Goal: Information Seeking & Learning: Learn about a topic

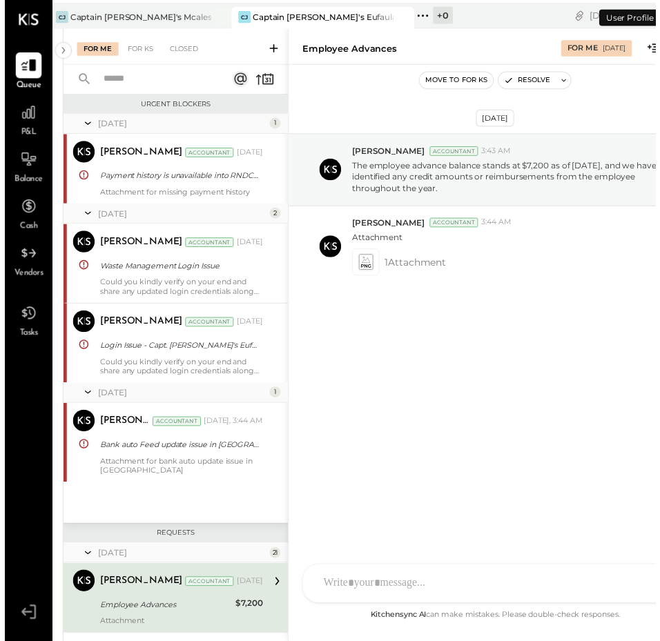
scroll to position [232, 0]
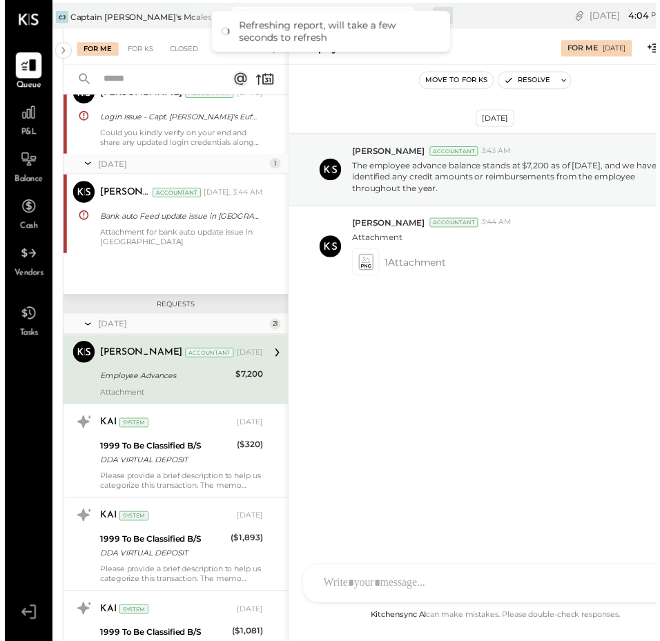
click at [358, 126] on div "[DATE] [PERSON_NAME] Accountant 3:43 AM The employee advance balance stands at …" at bounding box center [497, 247] width 418 height 294
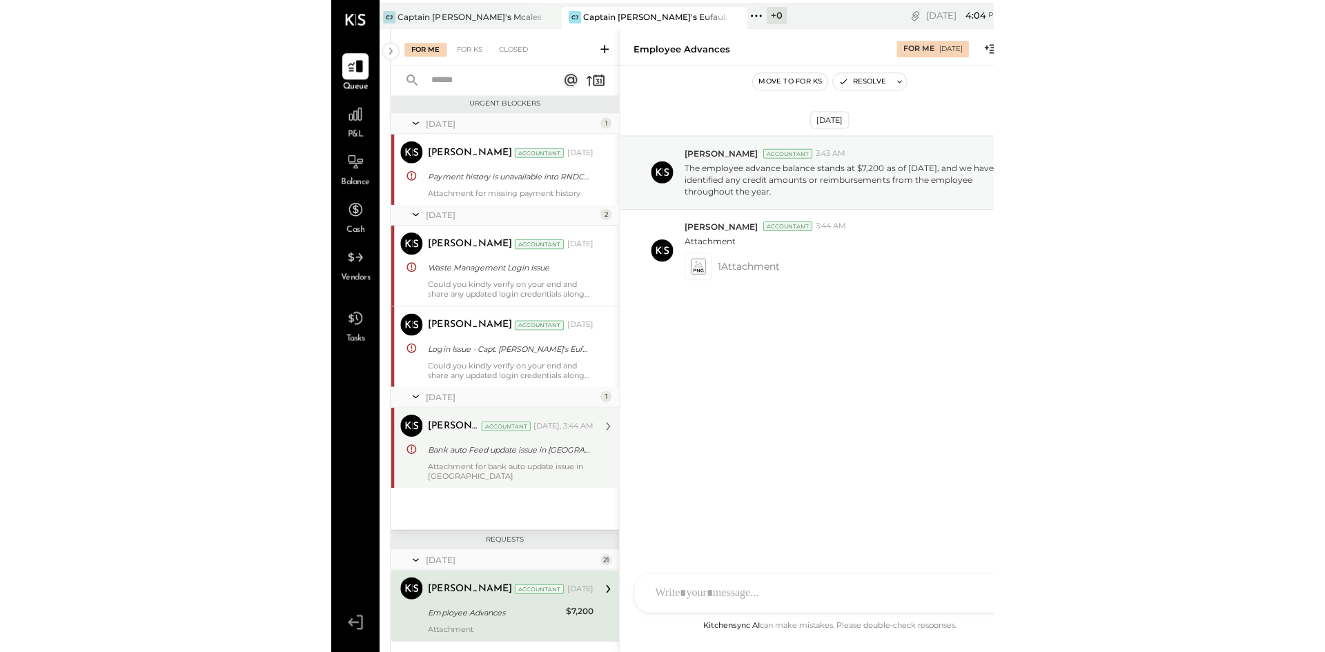
scroll to position [0, 0]
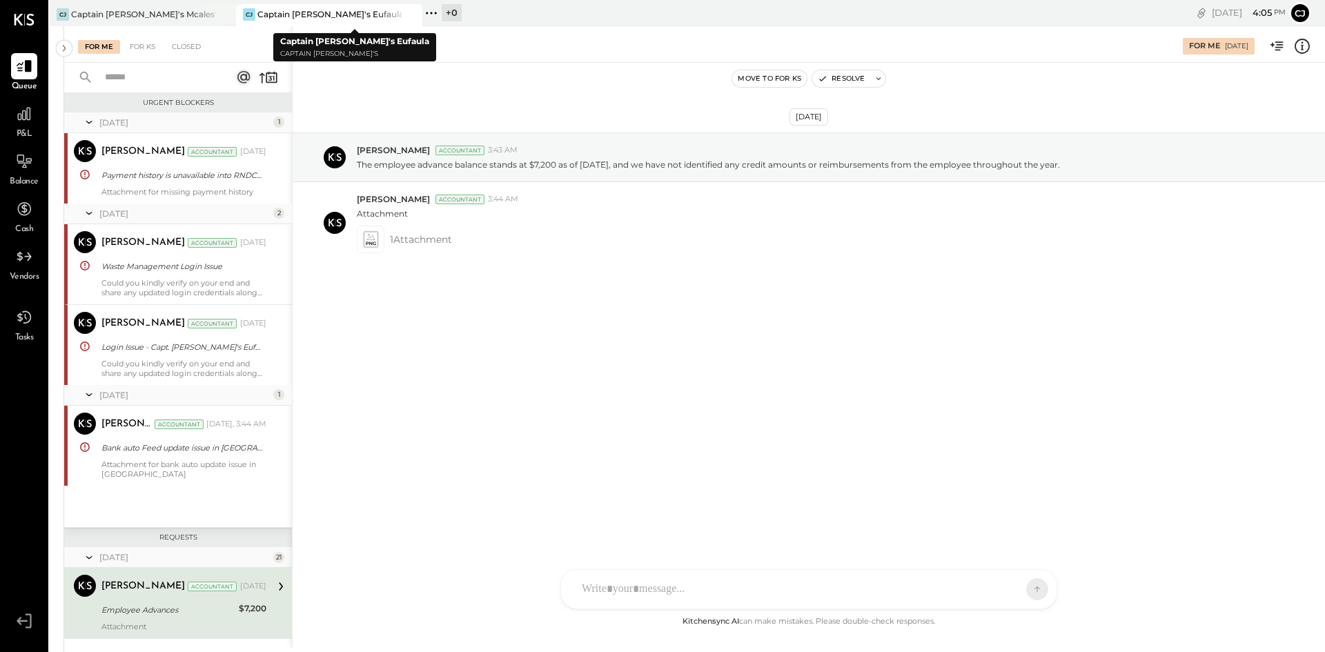
click at [293, 8] on div "Captain [PERSON_NAME]'s Eufaula" at bounding box center [329, 14] width 144 height 12
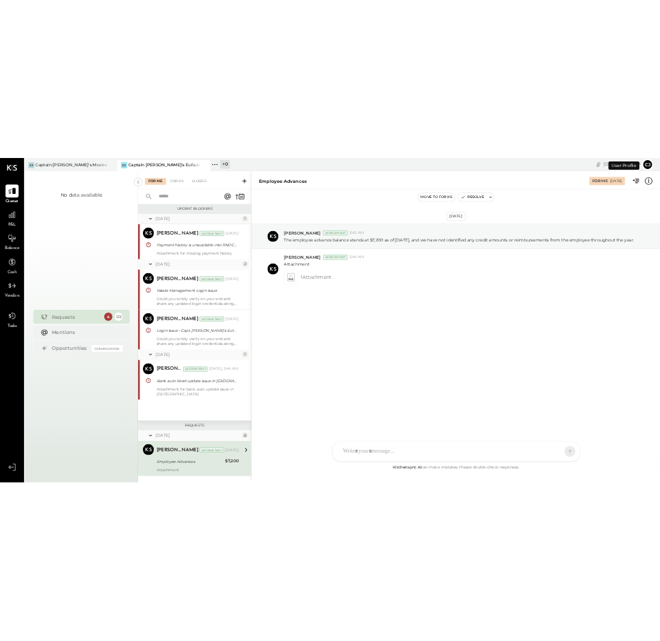
scroll to position [232, 0]
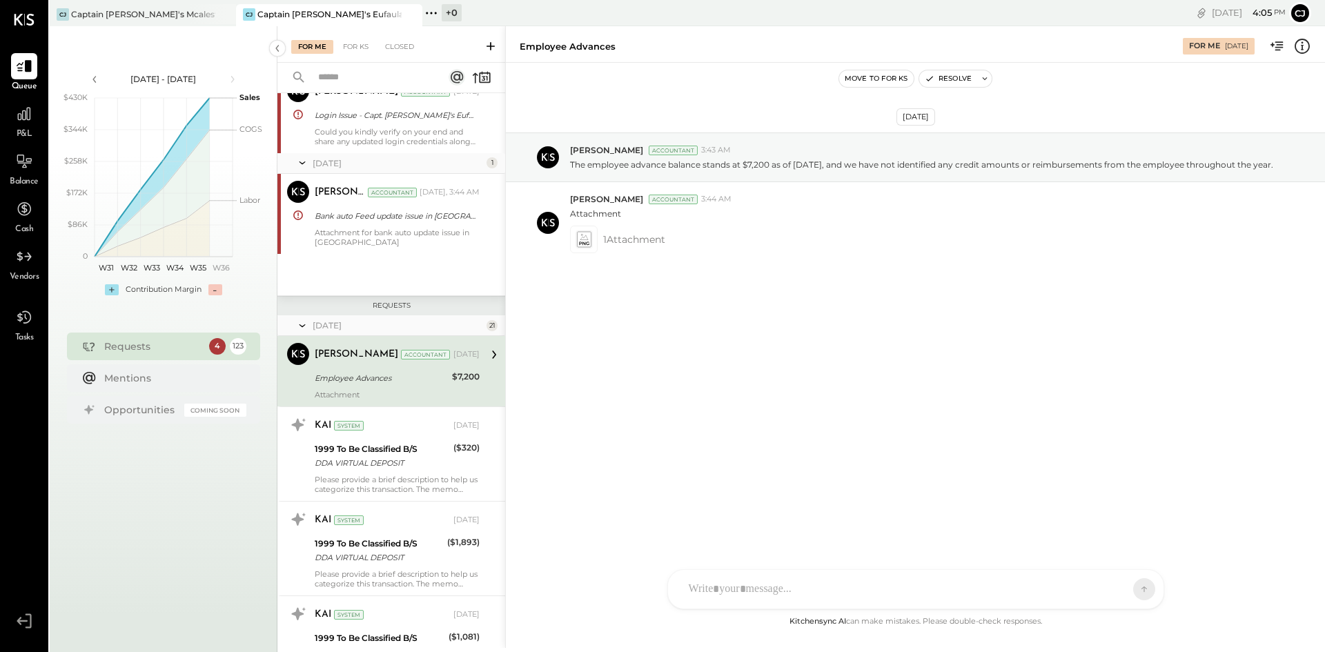
click at [19, 130] on span "P&L" at bounding box center [25, 134] width 16 height 12
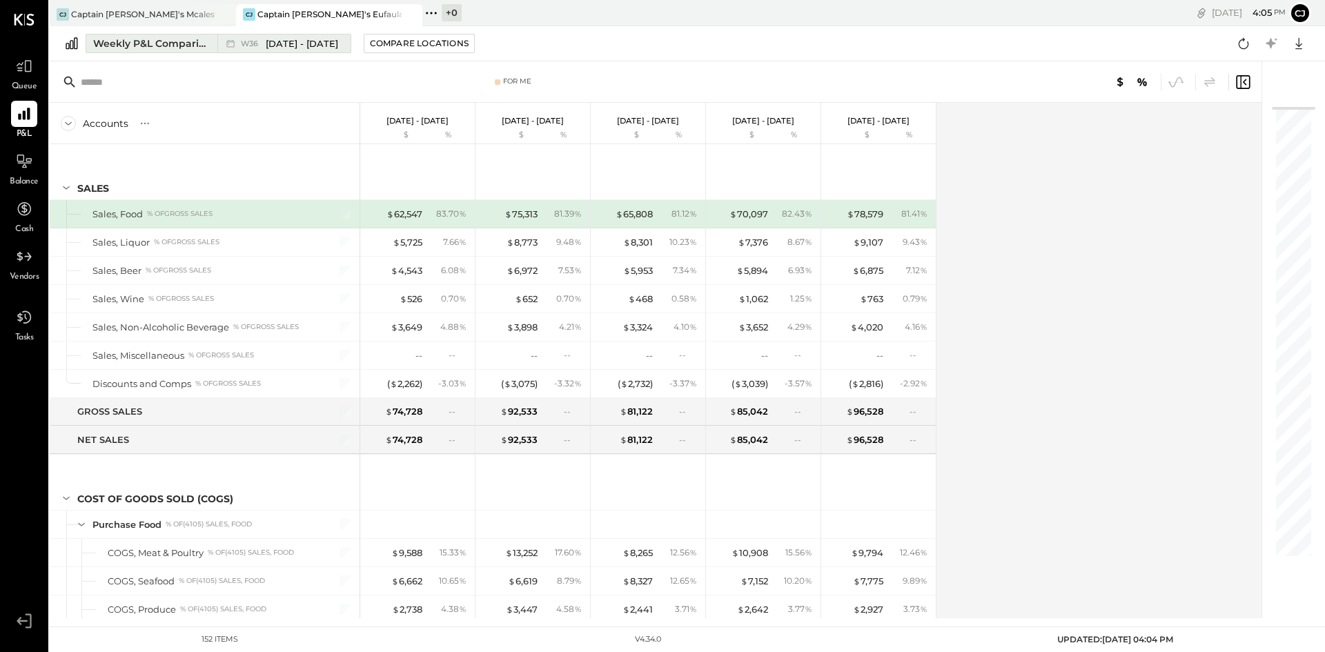
click at [309, 42] on span "[DATE] - [DATE]" at bounding box center [302, 43] width 72 height 13
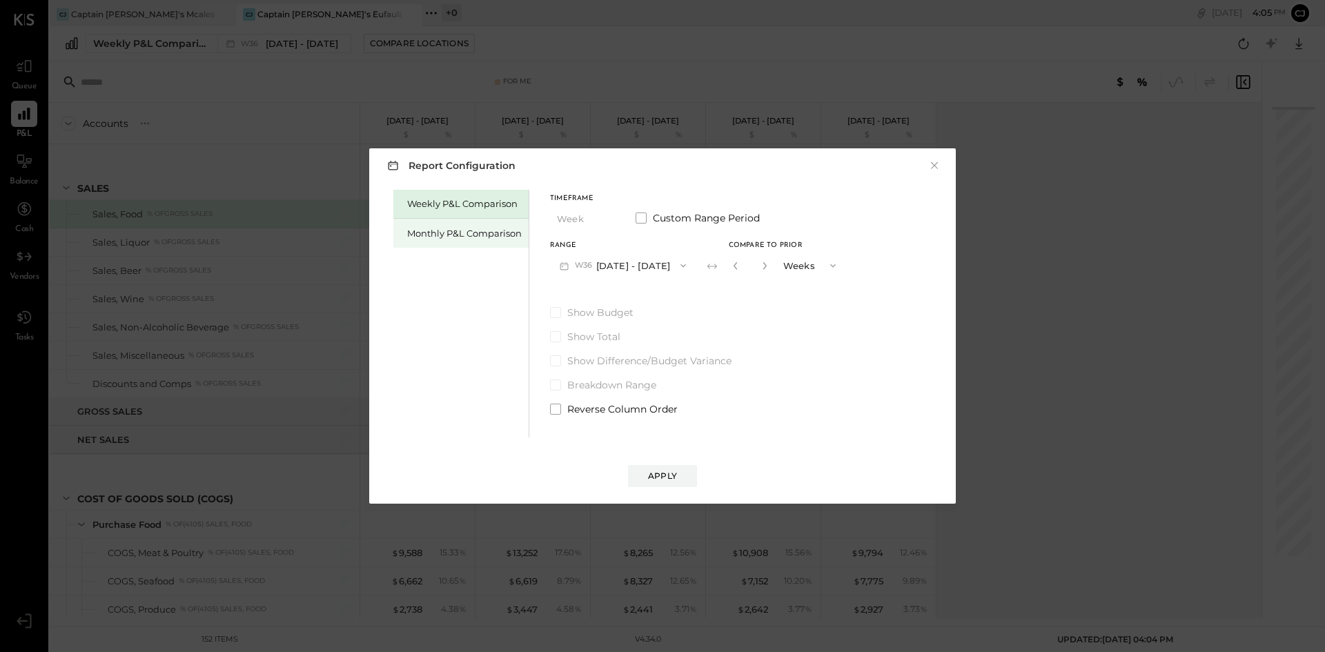
click at [445, 237] on div "Monthly P&L Comparison" at bounding box center [464, 233] width 115 height 13
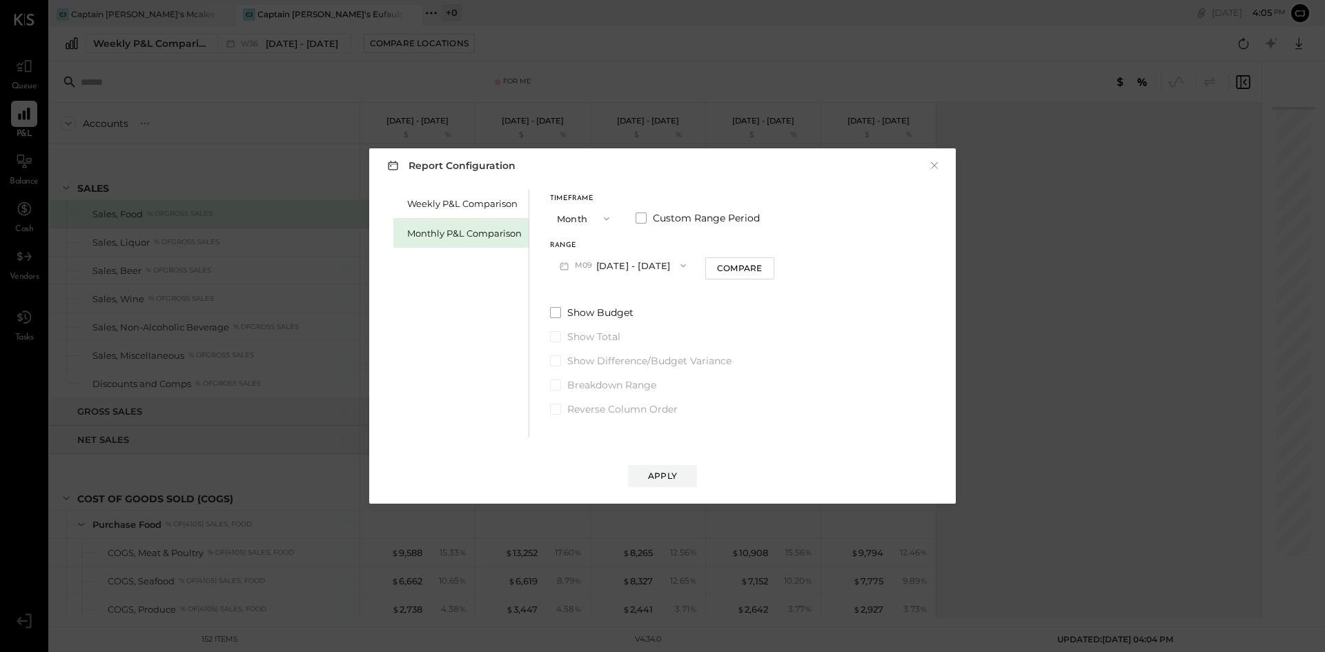
click at [661, 266] on icon "button" at bounding box center [683, 265] width 11 height 11
click at [661, 289] on div "M08 [DATE] - [DATE]" at bounding box center [629, 296] width 157 height 29
click at [661, 272] on div "Compare" at bounding box center [739, 268] width 45 height 12
click at [661, 269] on icon "button" at bounding box center [765, 266] width 8 height 8
type input "*"
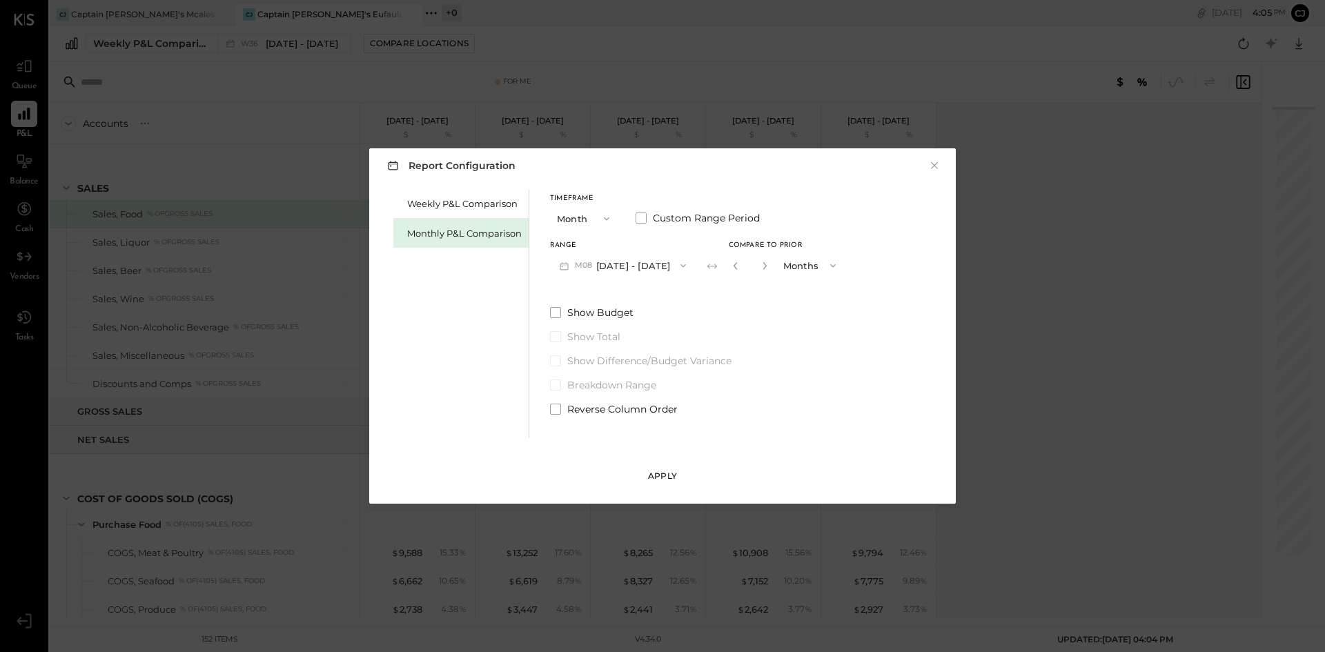
click at [661, 478] on div "Apply" at bounding box center [662, 476] width 29 height 12
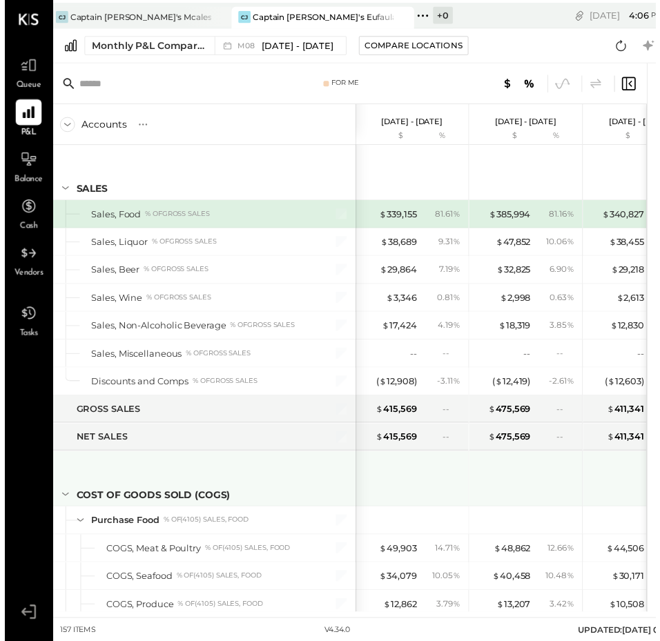
click at [141, 465] on div "COST OF GOODS SOLD (COGS)" at bounding box center [200, 485] width 311 height 55
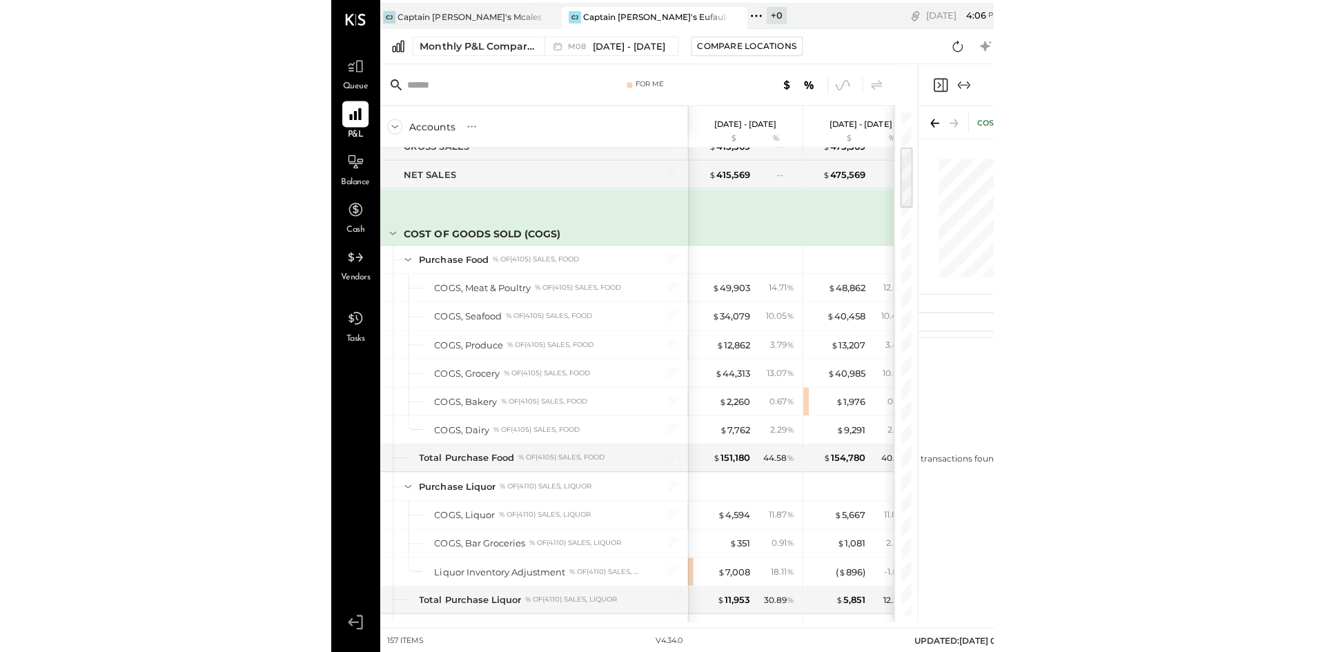
scroll to position [269, 0]
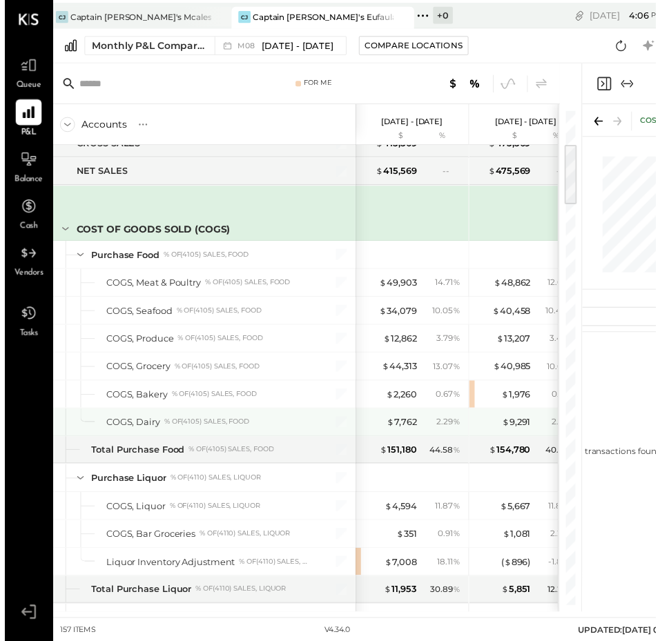
click at [55, 427] on div at bounding box center [57, 428] width 15 height 28
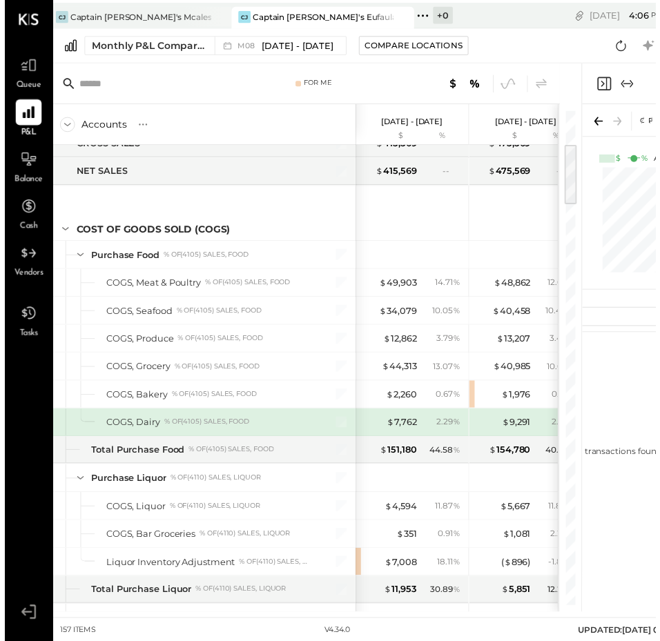
click at [208, 426] on div "% of (4105) Sales, Food" at bounding box center [205, 428] width 86 height 10
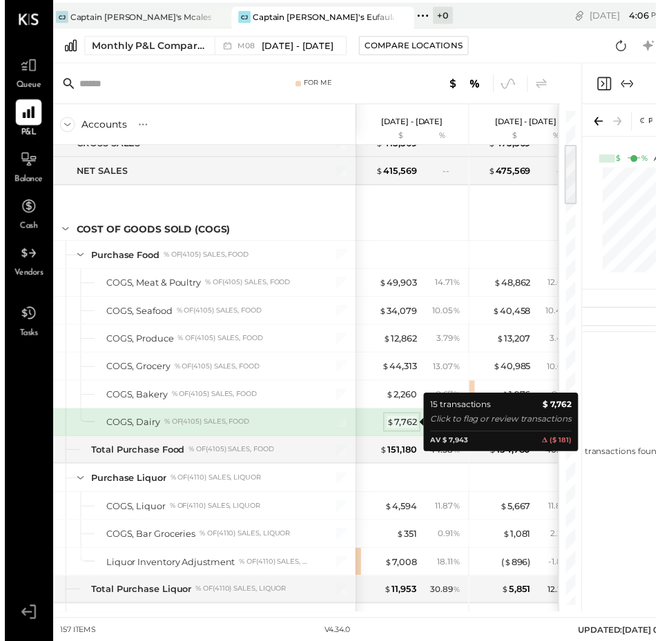
click at [393, 431] on span "$" at bounding box center [391, 427] width 8 height 11
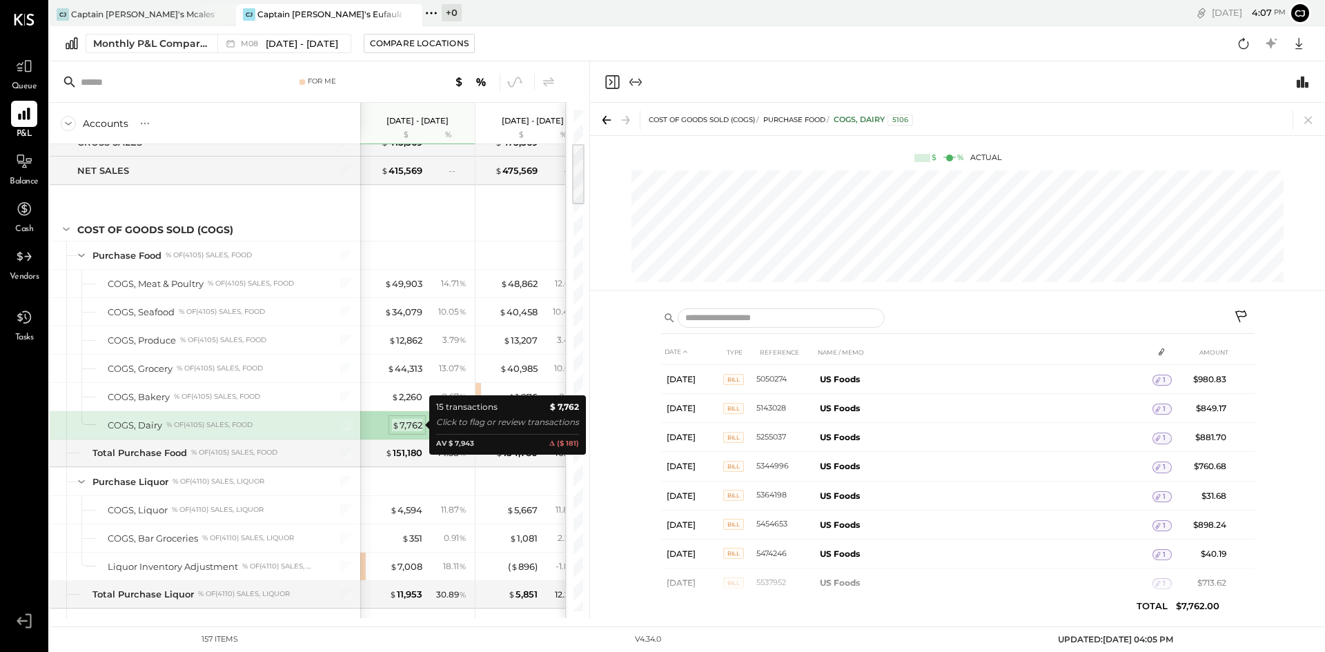
click at [406, 425] on div "$ 7,762" at bounding box center [407, 425] width 30 height 13
click at [408, 424] on div "$ 7,762" at bounding box center [407, 425] width 30 height 13
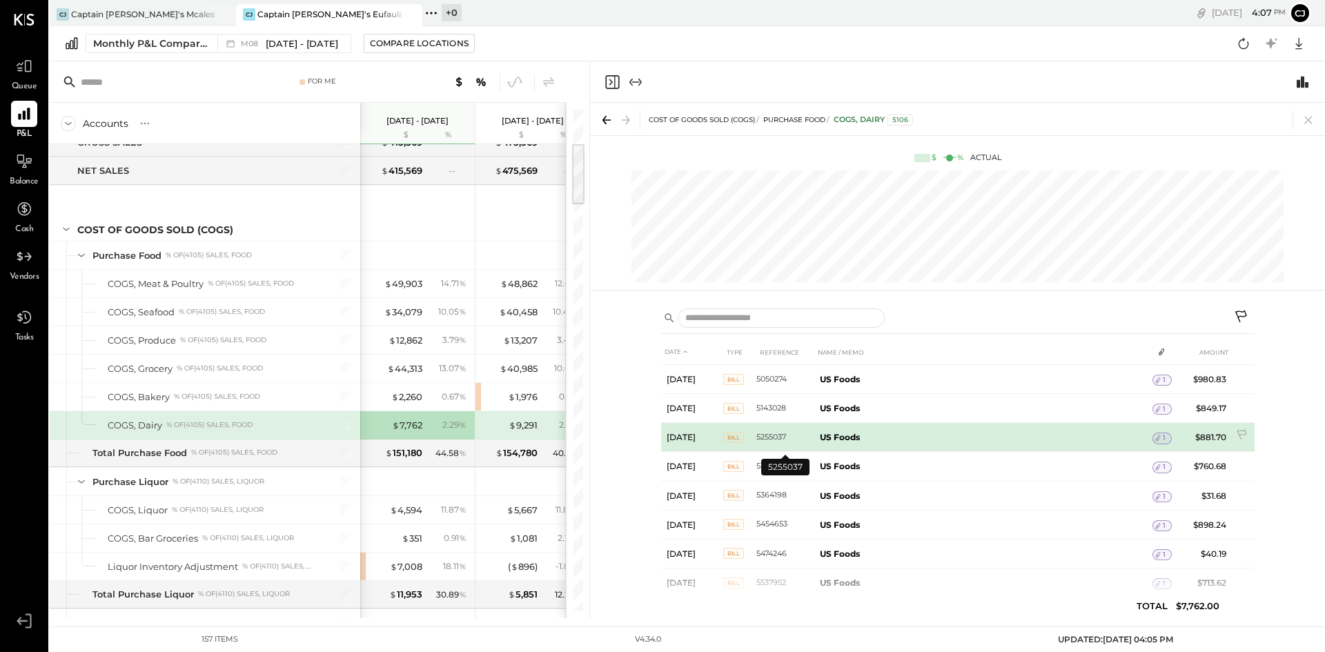
scroll to position [244, 0]
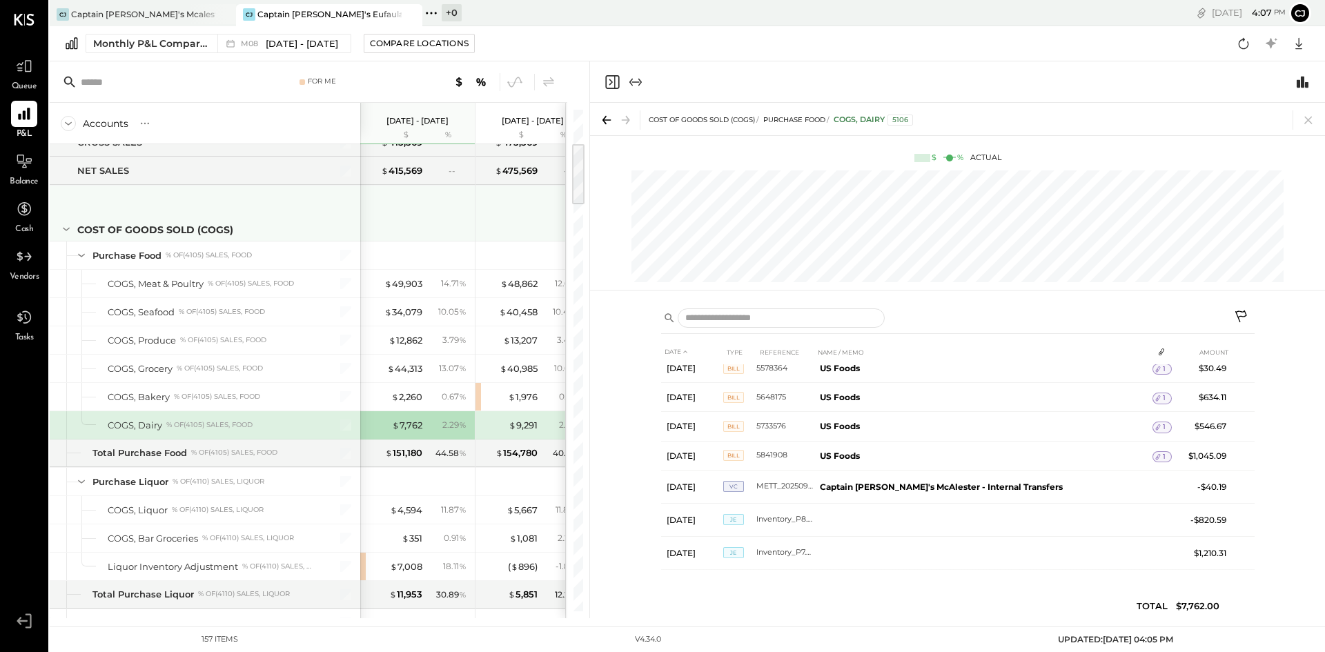
click at [406, 218] on div at bounding box center [419, 211] width 104 height 51
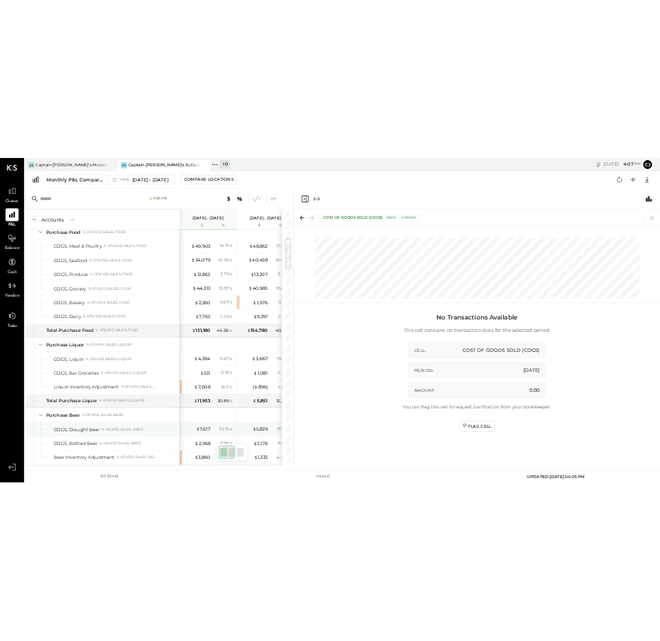
scroll to position [452, 0]
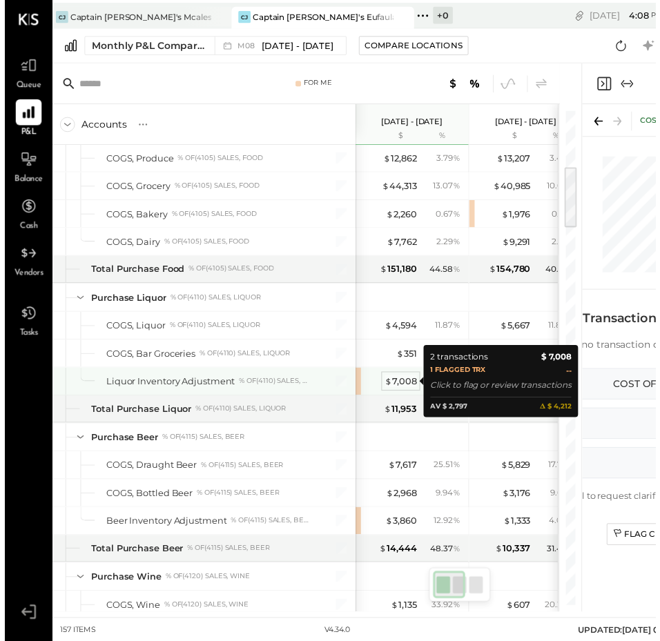
click at [401, 385] on div "$ 7,008" at bounding box center [401, 386] width 32 height 13
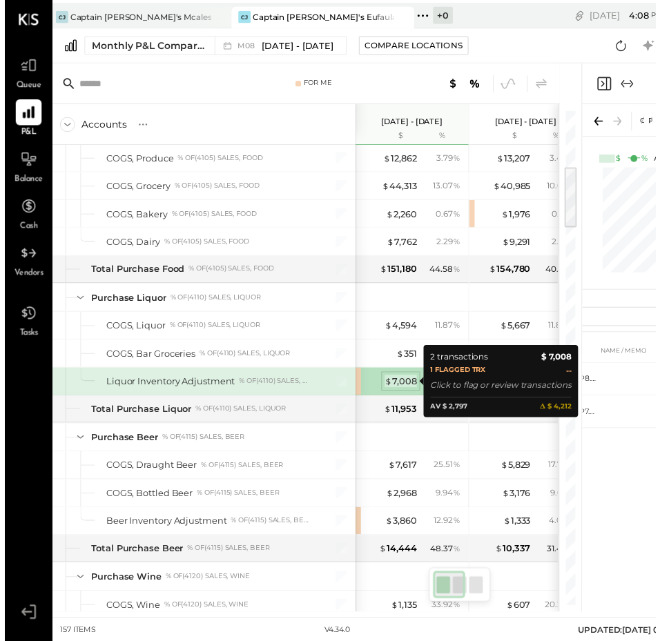
click at [401, 385] on div "$ 7,008" at bounding box center [401, 386] width 32 height 13
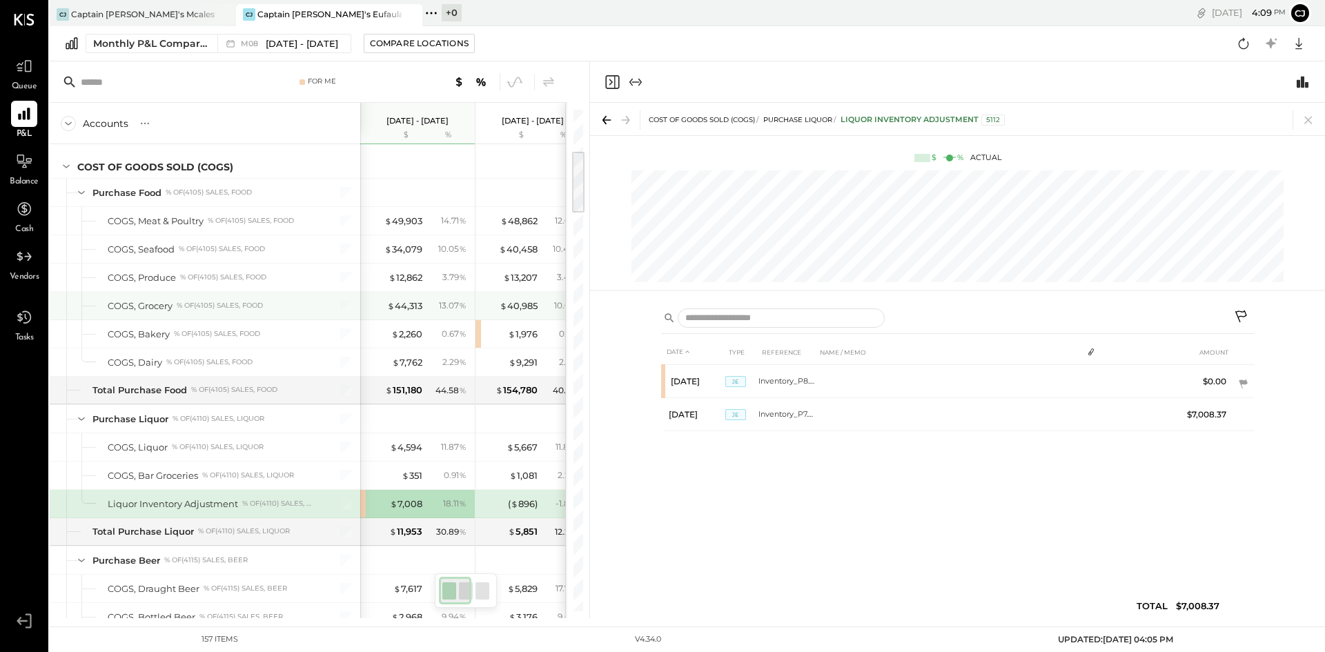
scroll to position [333, 0]
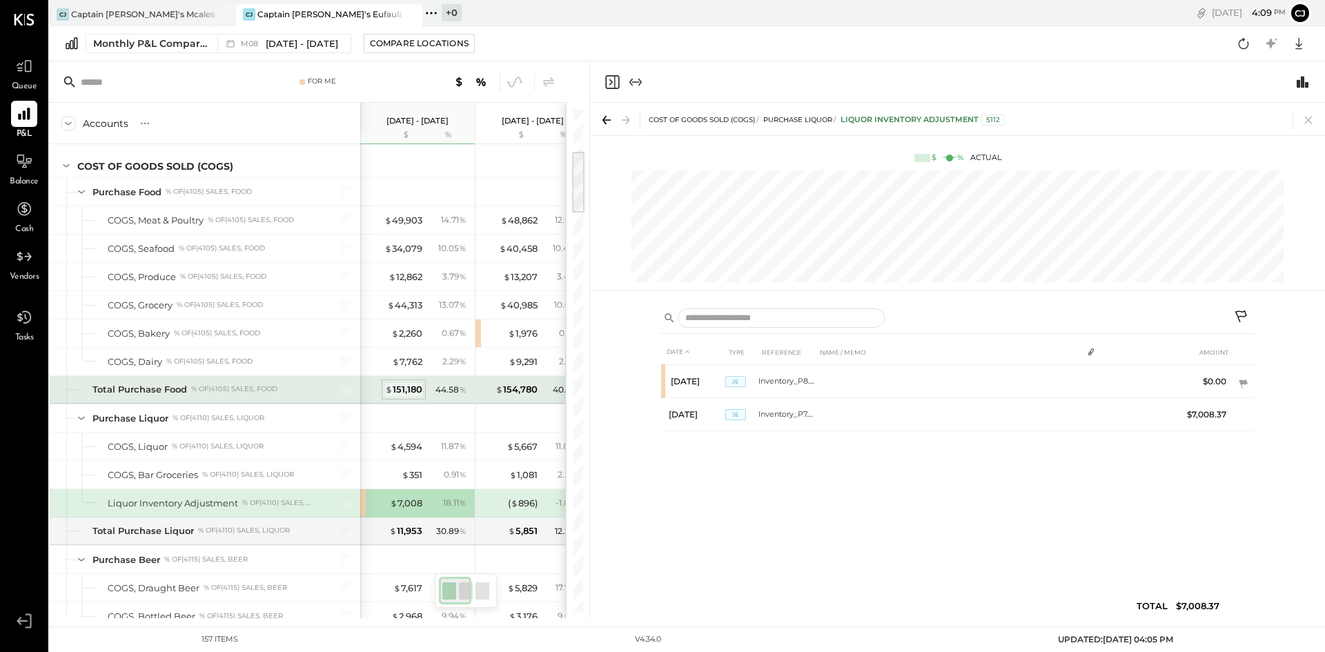
click at [409, 388] on div "$ 151,180" at bounding box center [403, 389] width 37 height 13
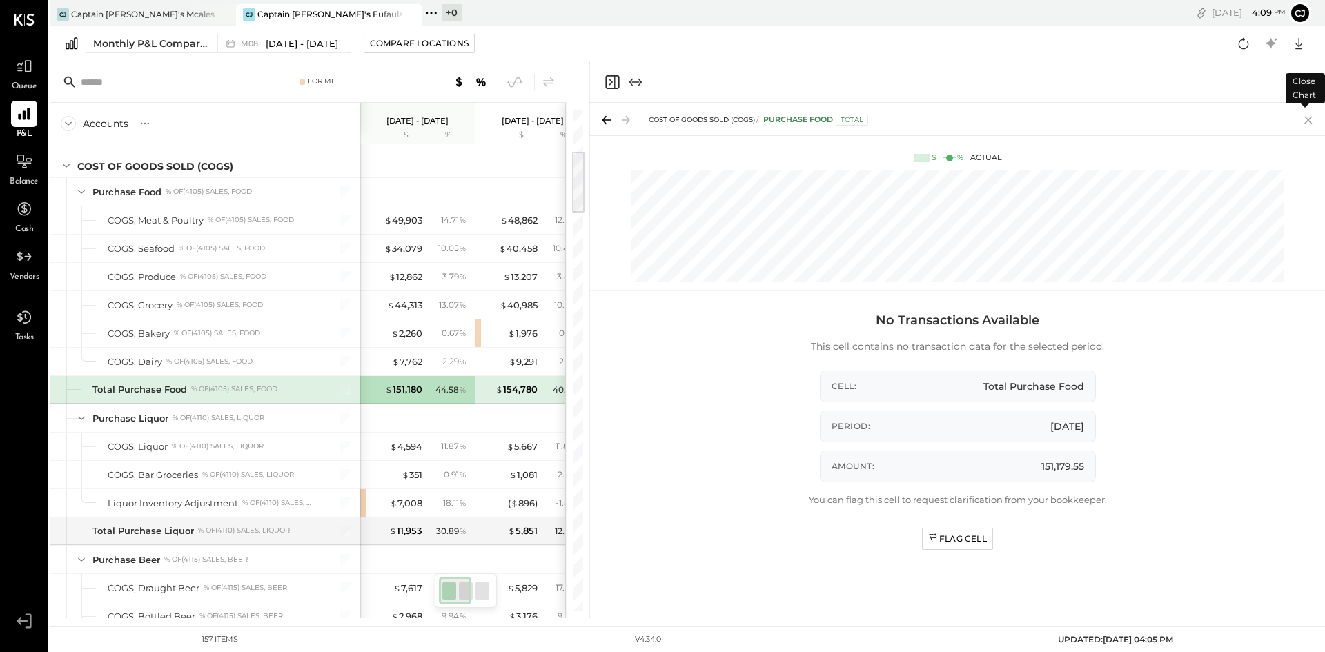
click at [661, 122] on icon at bounding box center [1309, 121] width 8 height 8
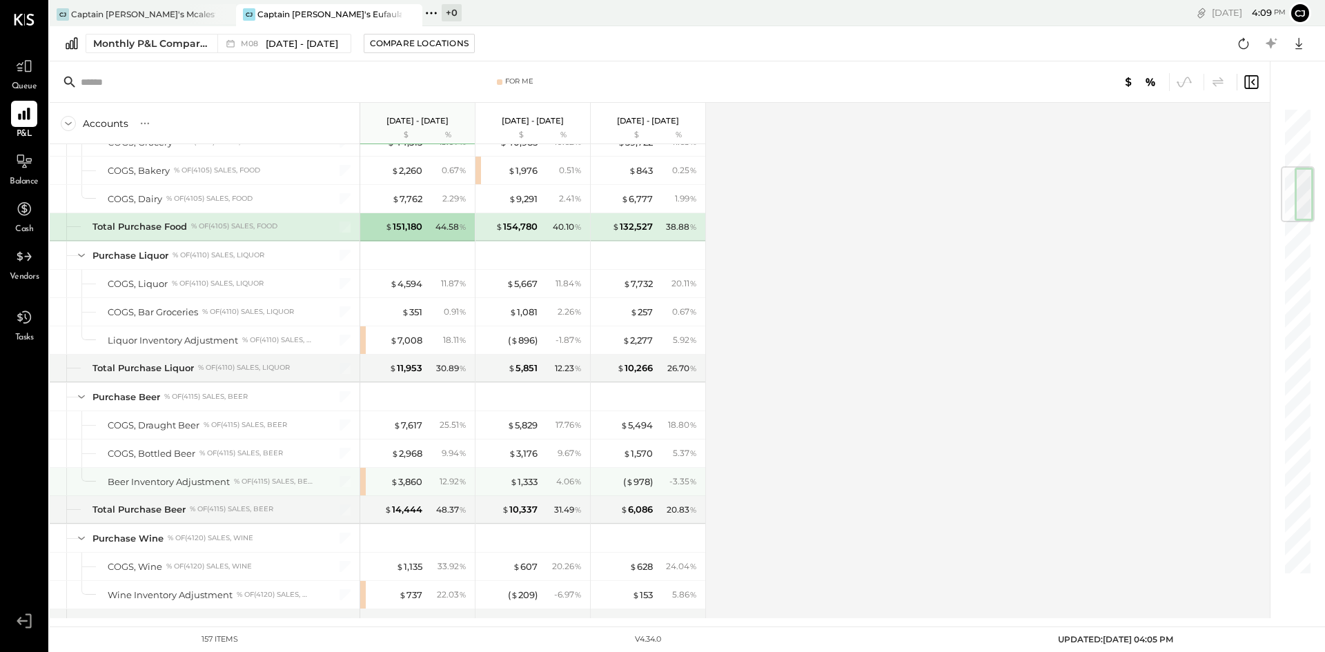
scroll to position [499, 0]
click at [404, 474] on div "$ 3,860" at bounding box center [407, 478] width 32 height 13
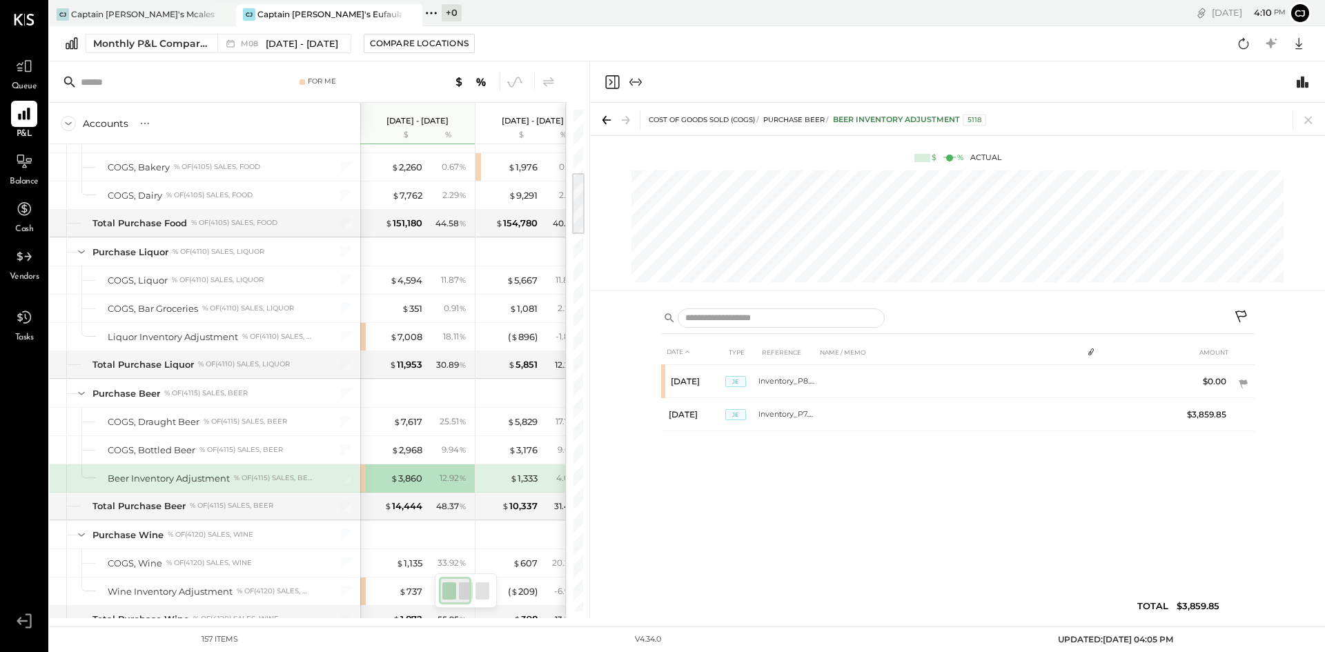
click at [661, 487] on div "DATE TYPE REFERENCE NAME / MEMO AMOUNT [DATE] JE Inventory_P8.25 $0.00 [DATE] J…" at bounding box center [958, 483] width 594 height 286
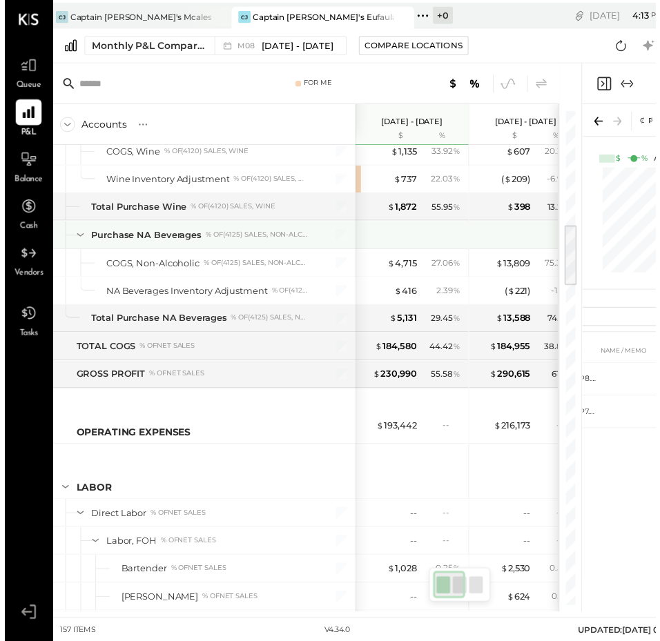
scroll to position [912, 0]
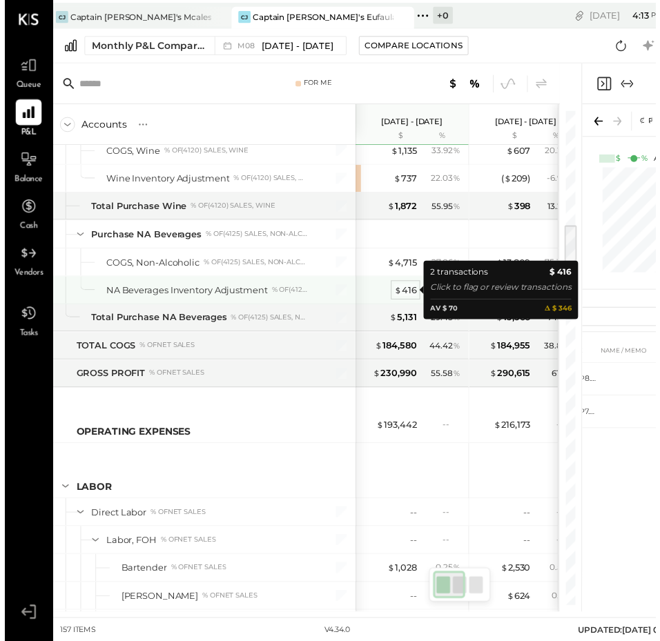
click at [397, 295] on span "$" at bounding box center [399, 294] width 8 height 11
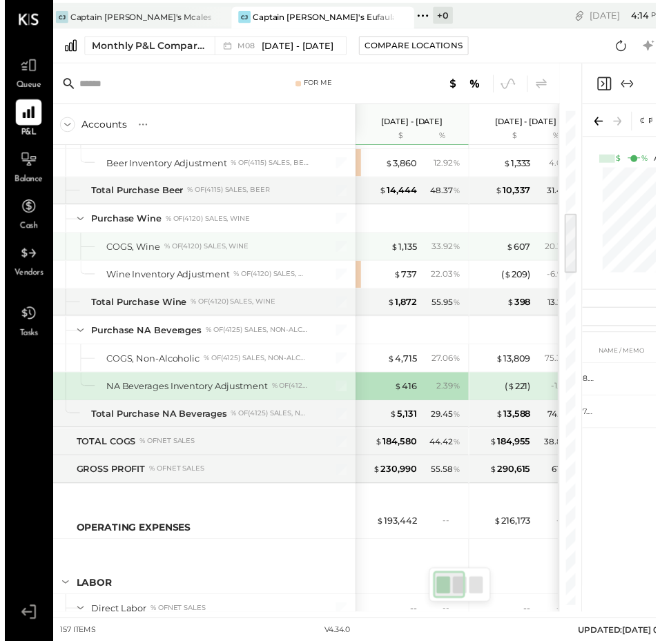
scroll to position [816, 0]
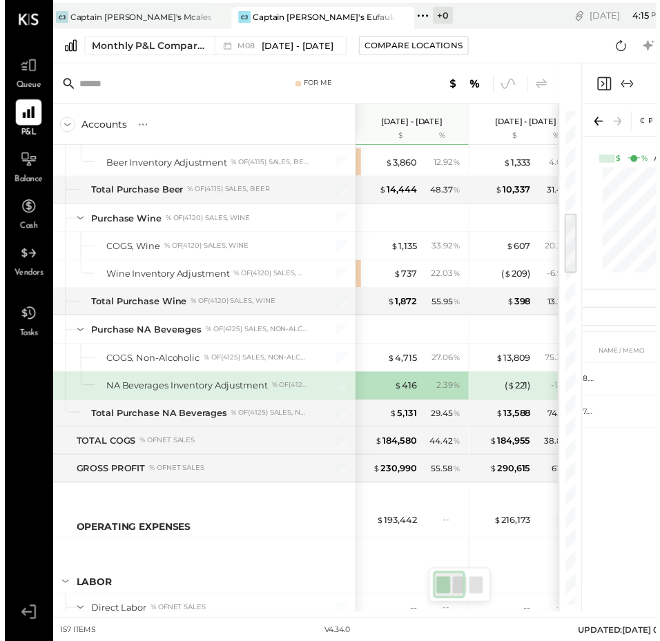
click at [391, 86] on div at bounding box center [461, 85] width 182 height 18
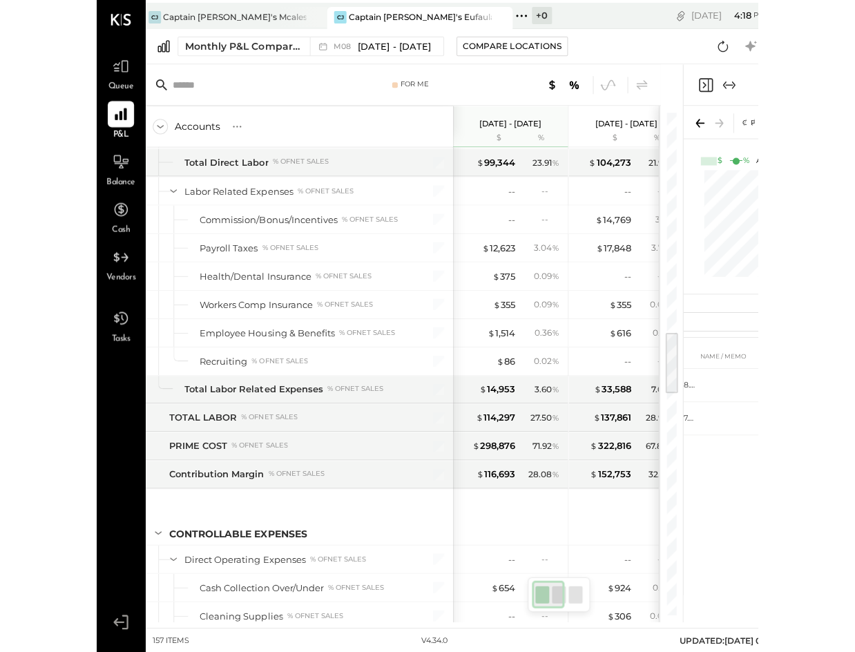
scroll to position [1723, 0]
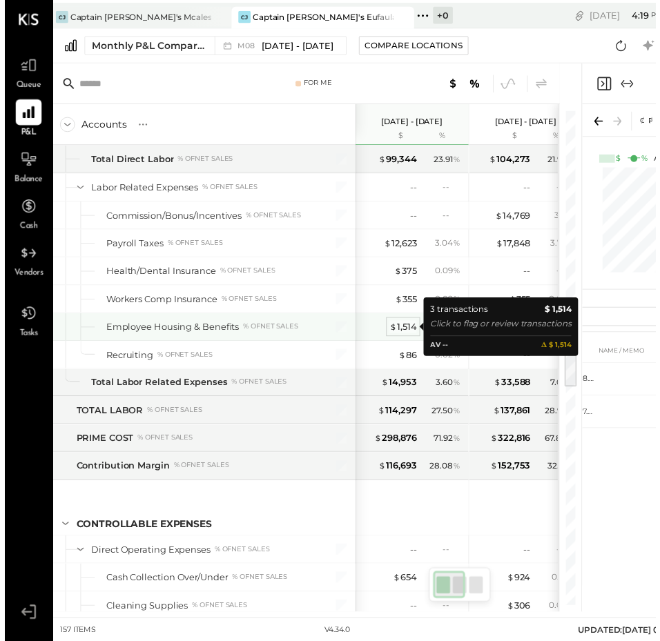
click at [401, 335] on div "$ 1,514" at bounding box center [404, 331] width 28 height 13
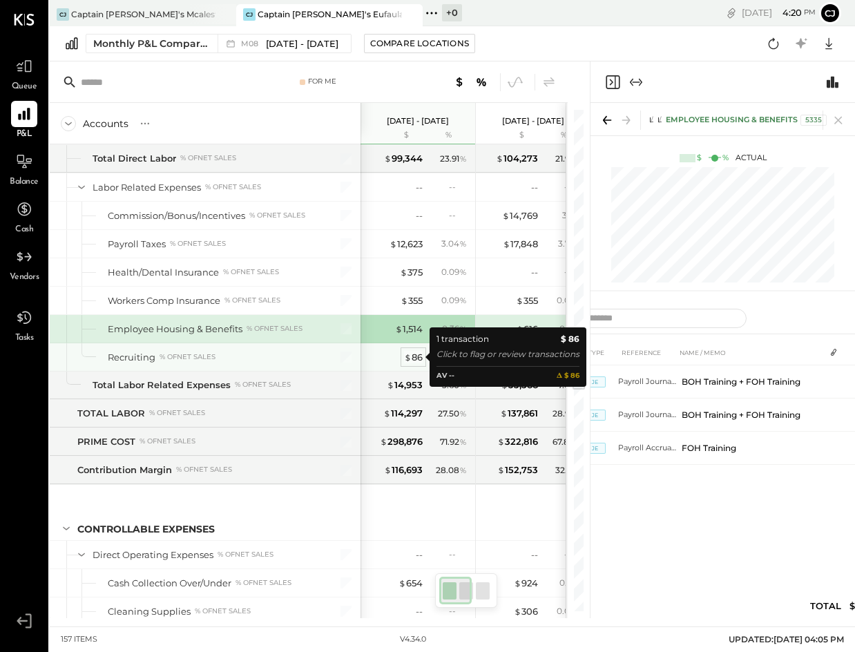
click at [411, 360] on span "$" at bounding box center [408, 356] width 8 height 11
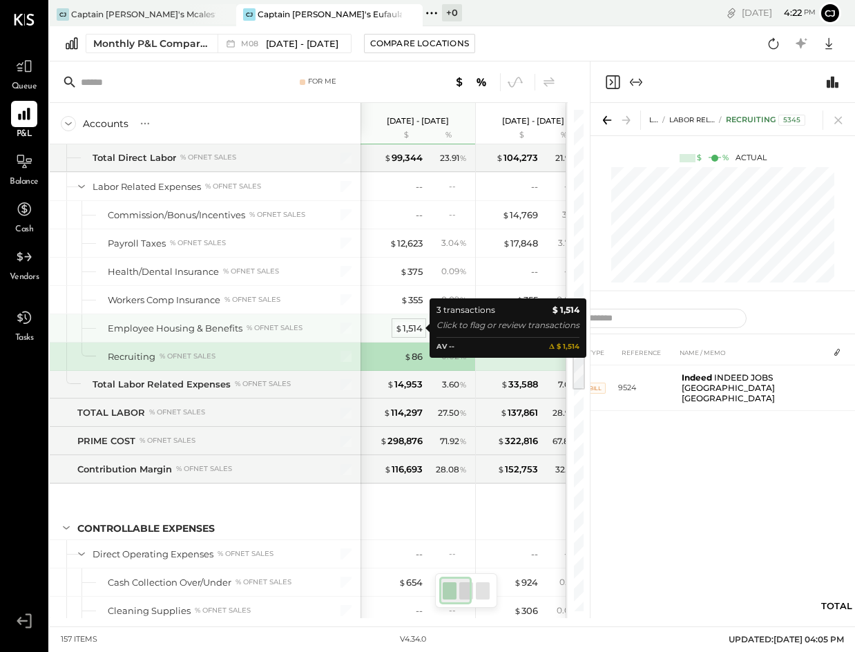
click at [420, 332] on div "$ 1,514" at bounding box center [409, 328] width 28 height 13
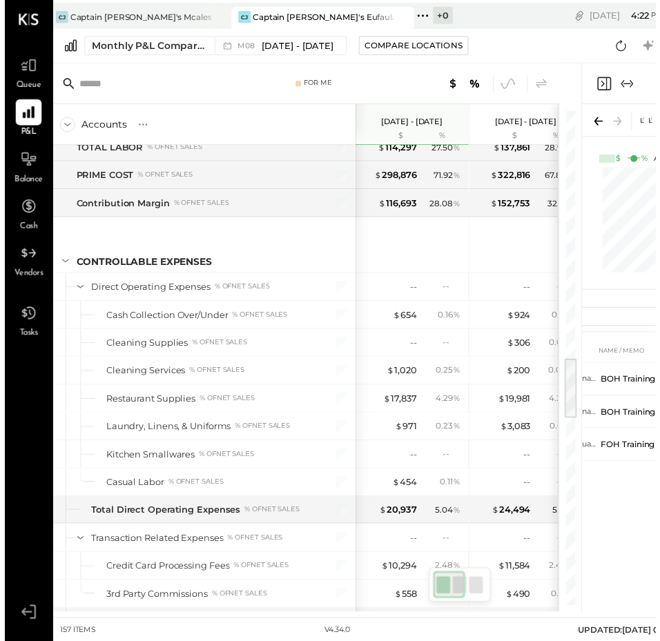
scroll to position [1994, 0]
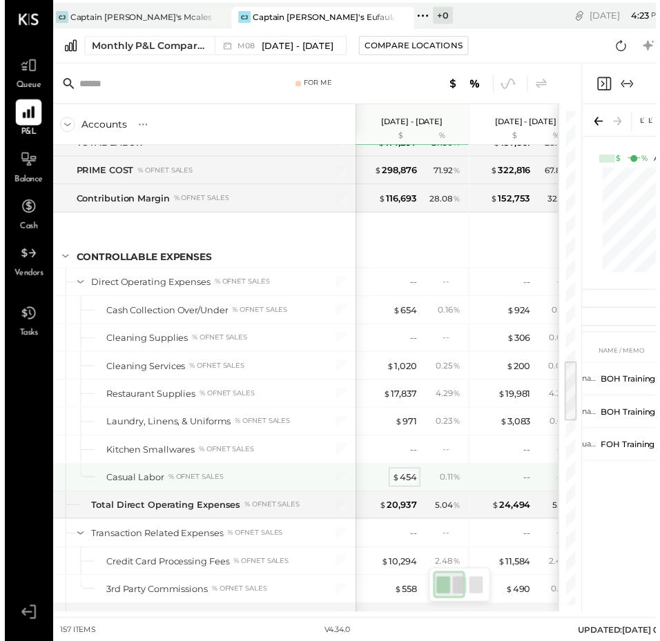
click at [403, 485] on div "$ 454" at bounding box center [405, 484] width 25 height 13
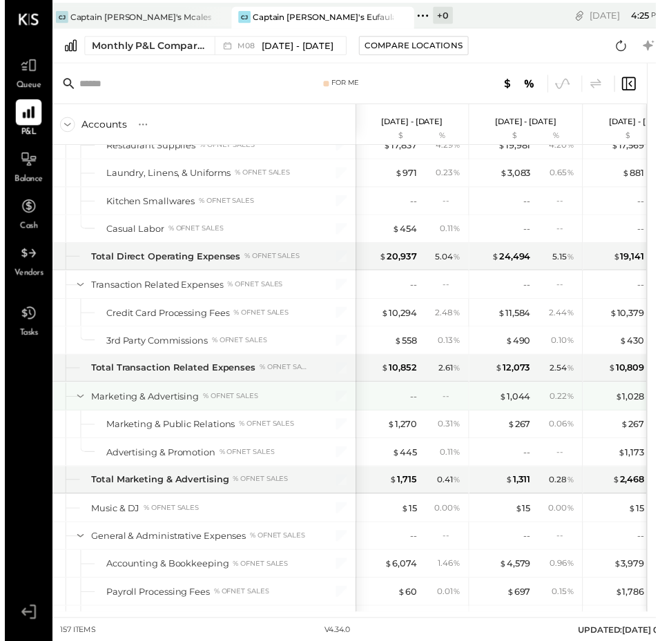
scroll to position [2253, 0]
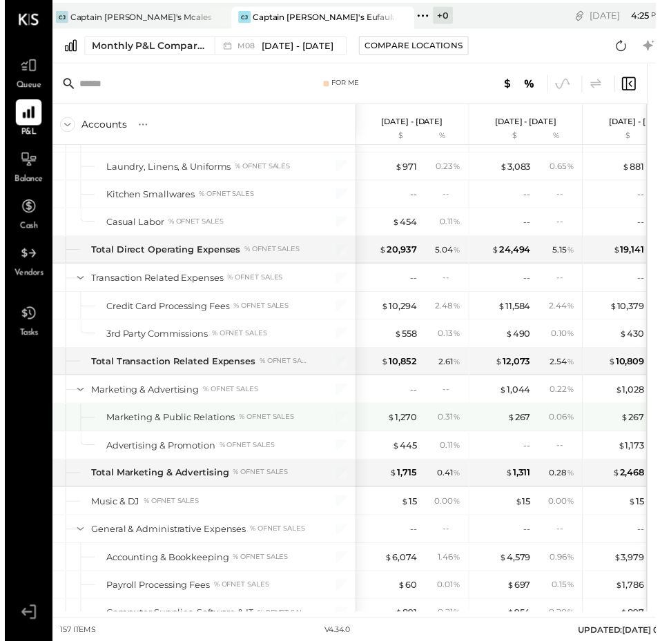
click at [418, 418] on div "$ 1,270 0.31 %" at bounding box center [414, 423] width 104 height 28
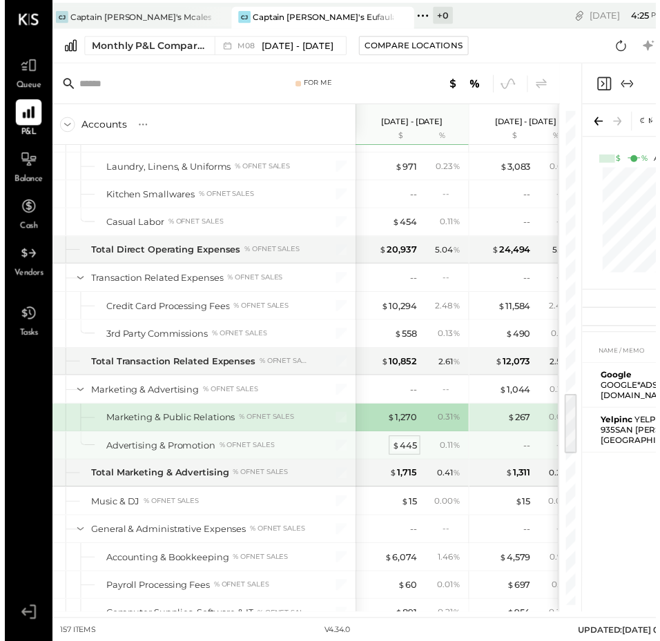
click at [405, 449] on div "$ 445" at bounding box center [405, 451] width 25 height 13
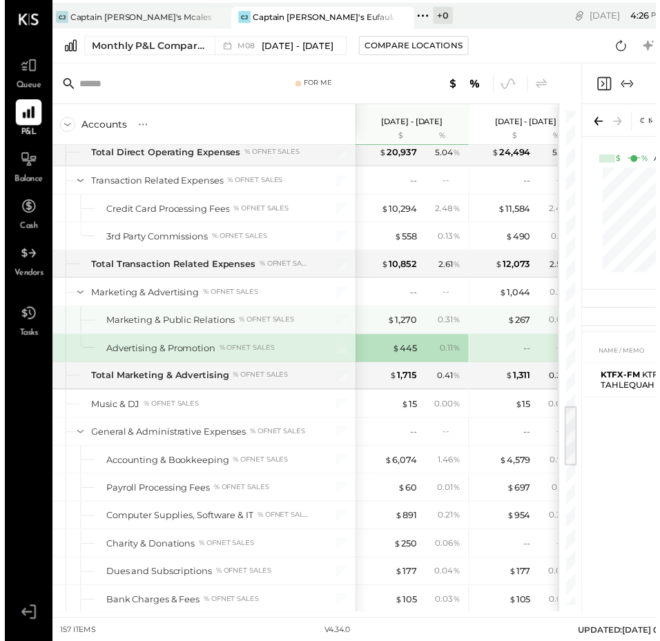
scroll to position [2352, 0]
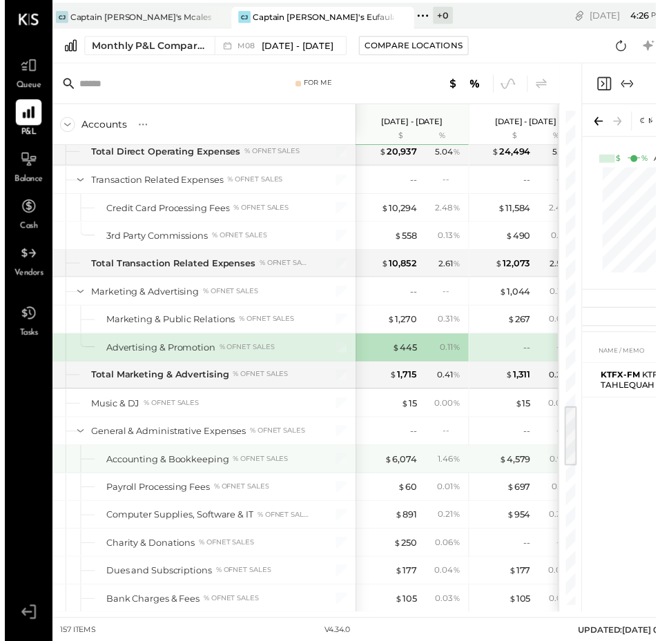
click at [404, 472] on div "$ 6,074 1.46 %" at bounding box center [414, 465] width 104 height 28
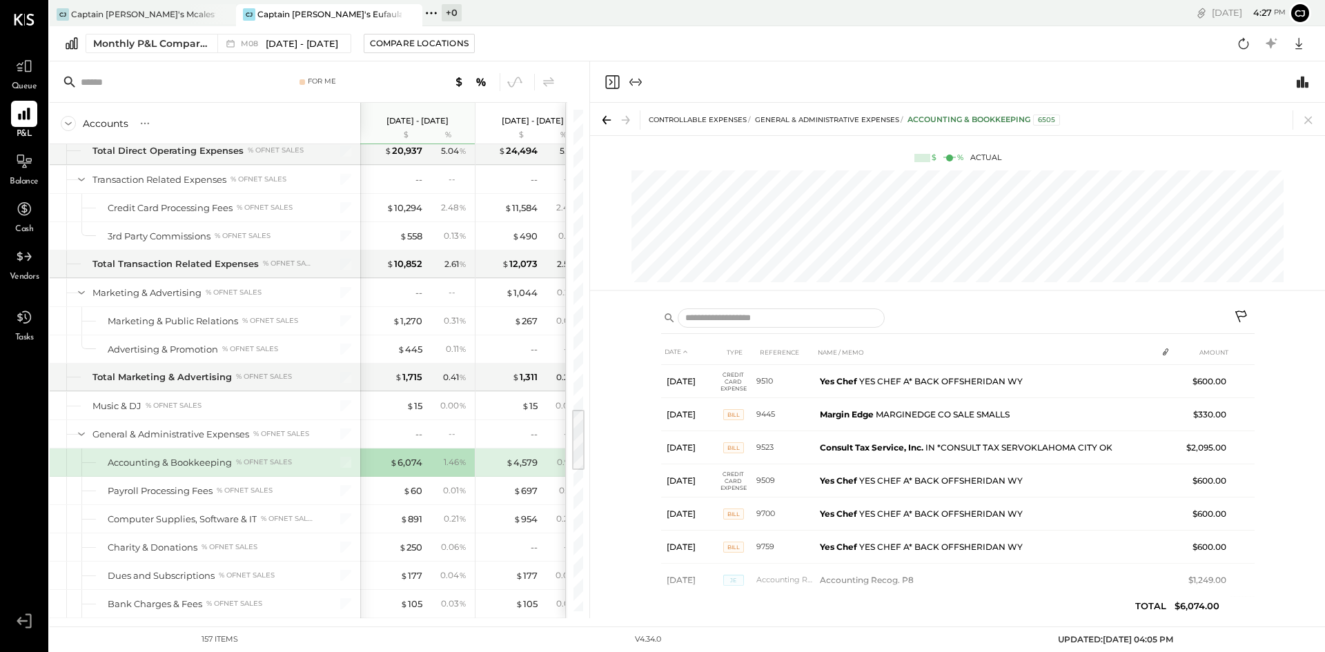
drag, startPoint x: 1054, startPoint y: 394, endPoint x: 989, endPoint y: 50, distance: 349.8
click at [661, 50] on div "Monthly P&L Comparison M08 [DATE] - [DATE] Compare Locations Google Sheets Excel" at bounding box center [688, 43] width 1276 height 35
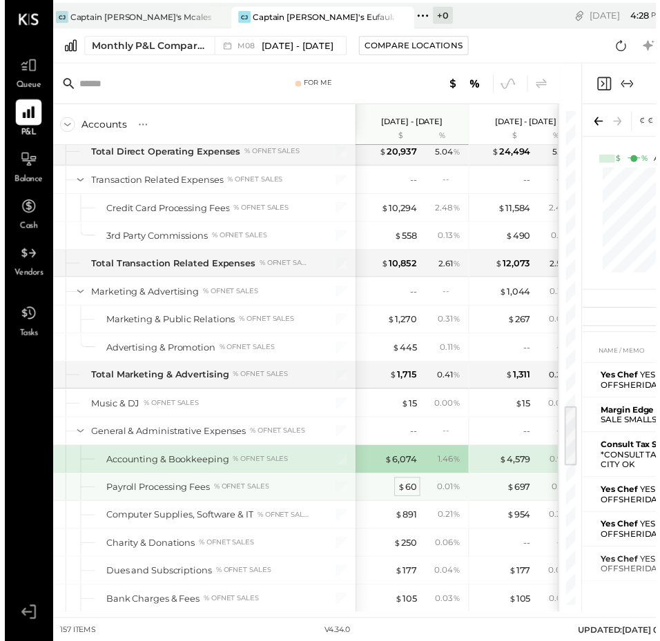
click at [409, 495] on div "$ 60" at bounding box center [407, 493] width 19 height 13
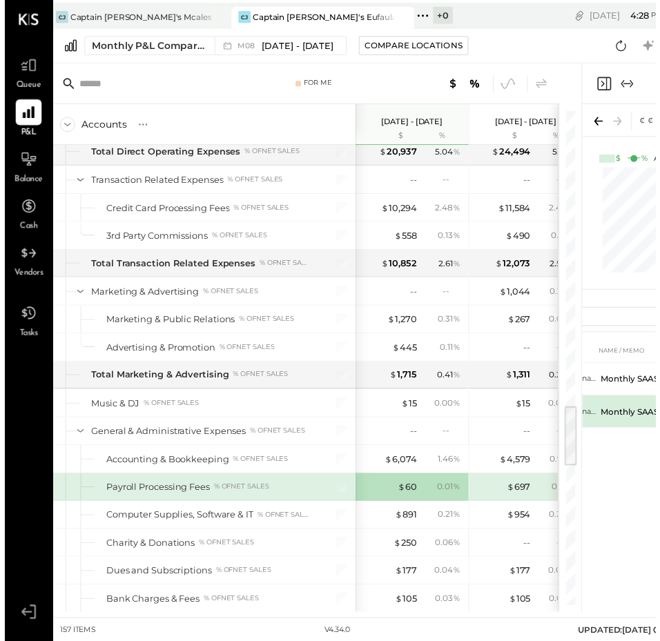
scroll to position [0, 48]
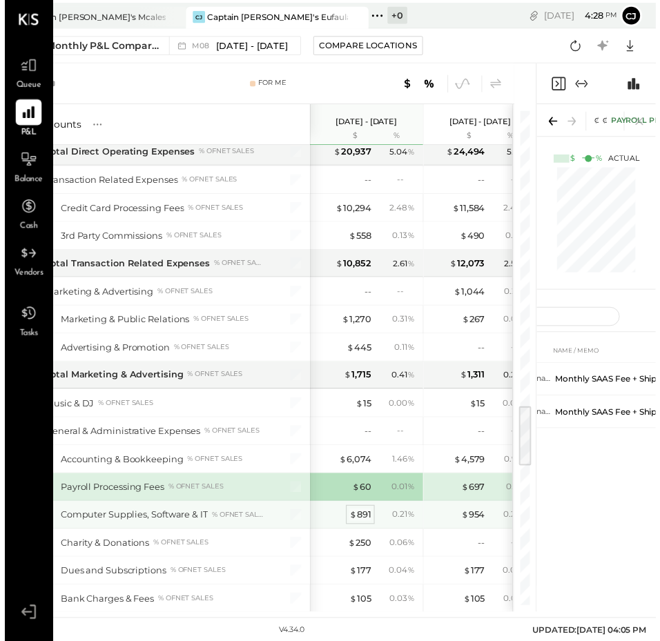
click at [365, 519] on div "$ 891" at bounding box center [360, 522] width 22 height 13
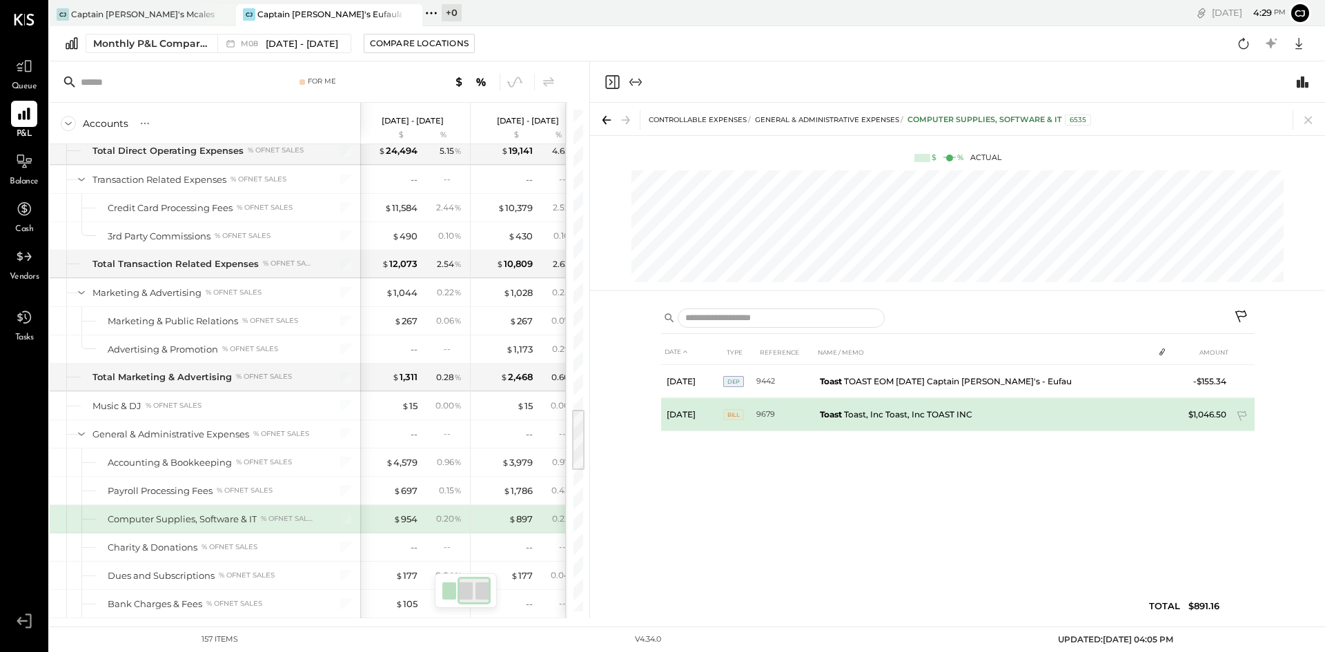
click at [661, 418] on span "BILL" at bounding box center [733, 414] width 21 height 11
click at [661, 408] on td "9679" at bounding box center [786, 414] width 58 height 33
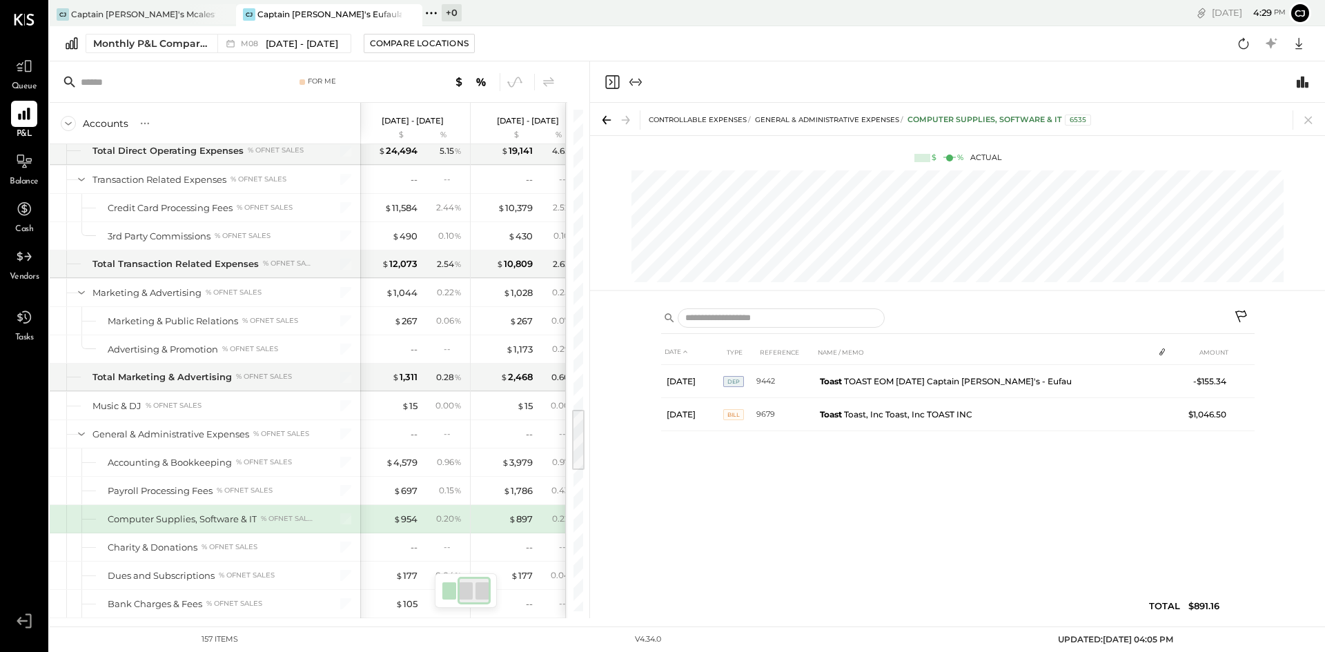
click at [661, 458] on div "DATE TYPE REFERENCE NAME / MEMO AMOUNT [DATE] DEP 9442 Toast TOAST EOM [DATE] C…" at bounding box center [958, 483] width 594 height 286
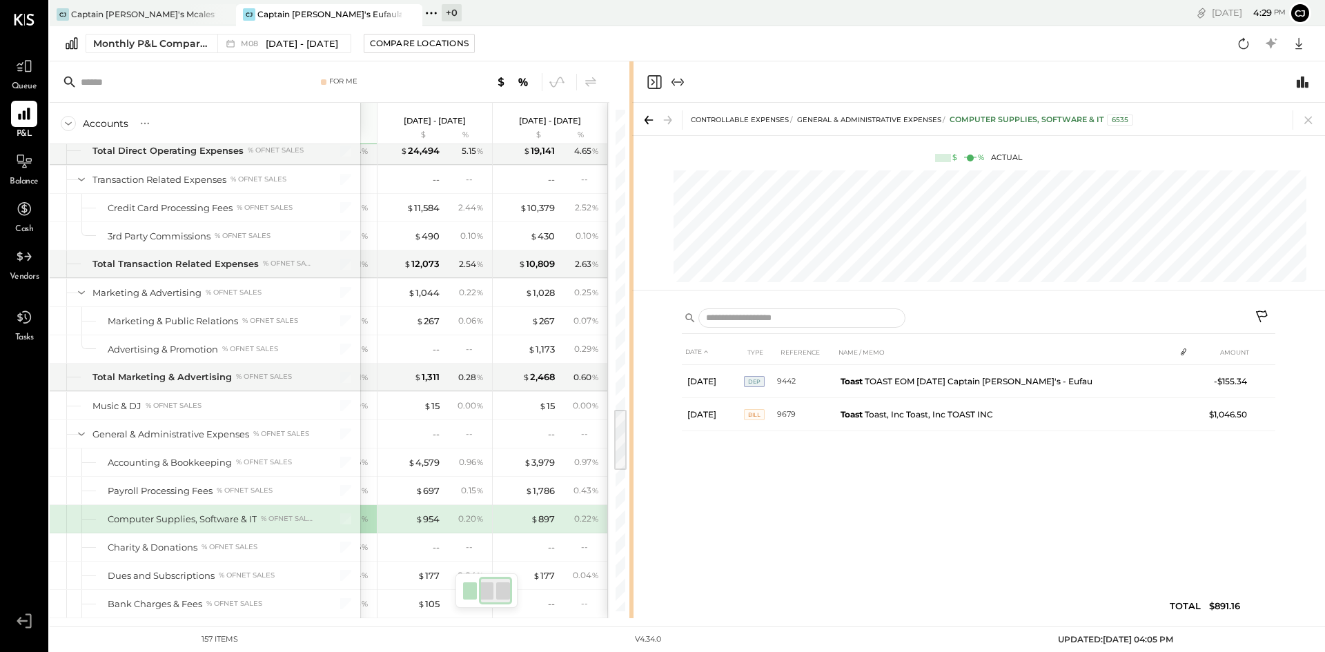
scroll to position [0, 41]
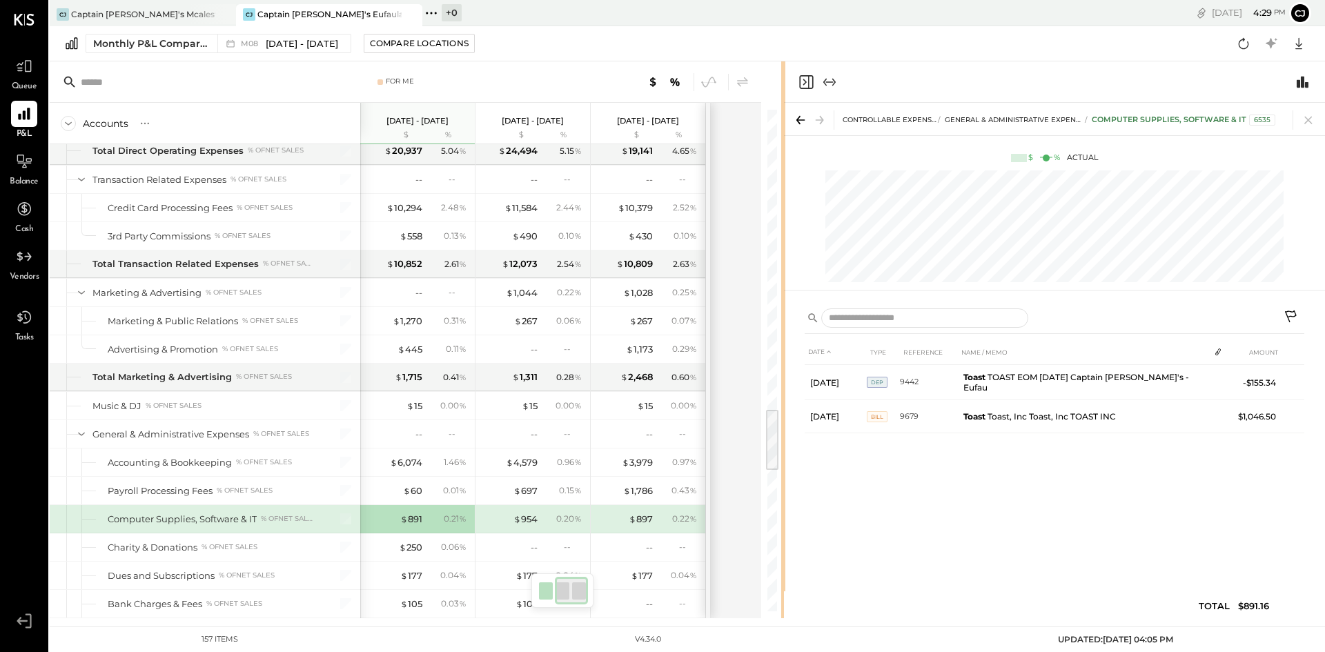
drag, startPoint x: 589, startPoint y: 157, endPoint x: 785, endPoint y: 151, distance: 196.1
click at [661, 151] on div "For Me Accounts S % GL [DATE] - [DATE] $ % [DATE] - [DATE] $ % [DATE] - [DATE] …" at bounding box center [688, 339] width 1276 height 557
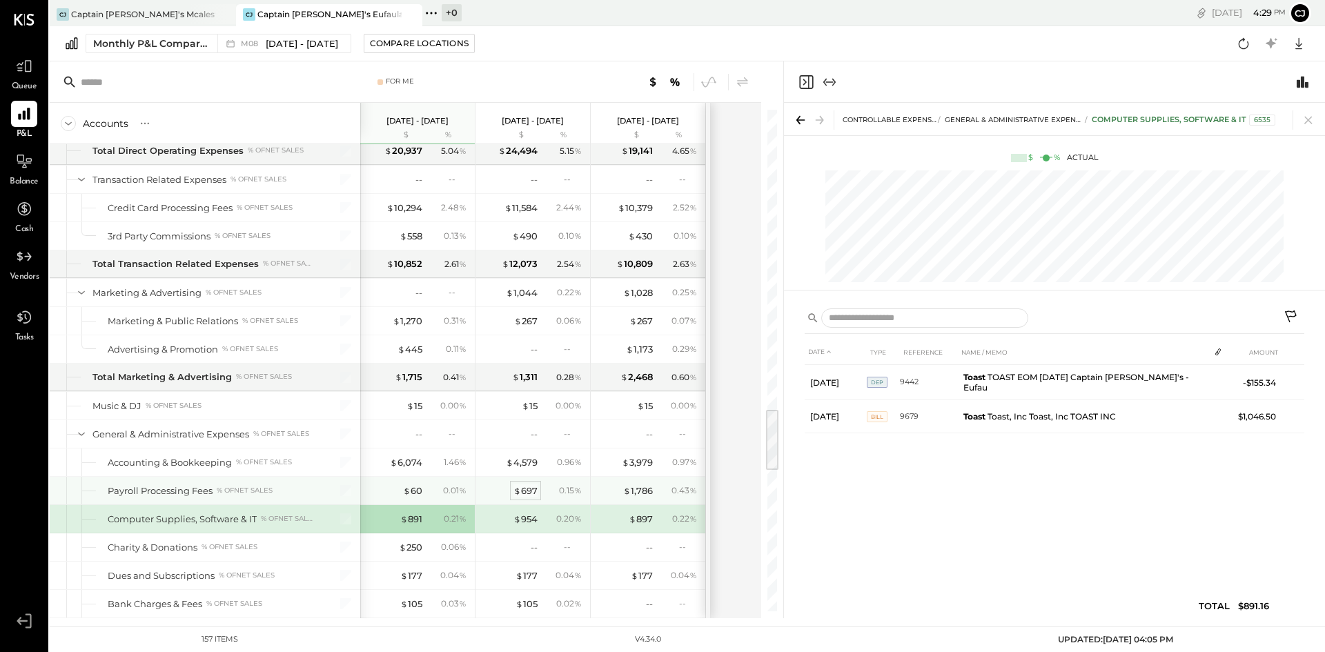
click at [522, 494] on div "$ 697" at bounding box center [526, 491] width 24 height 13
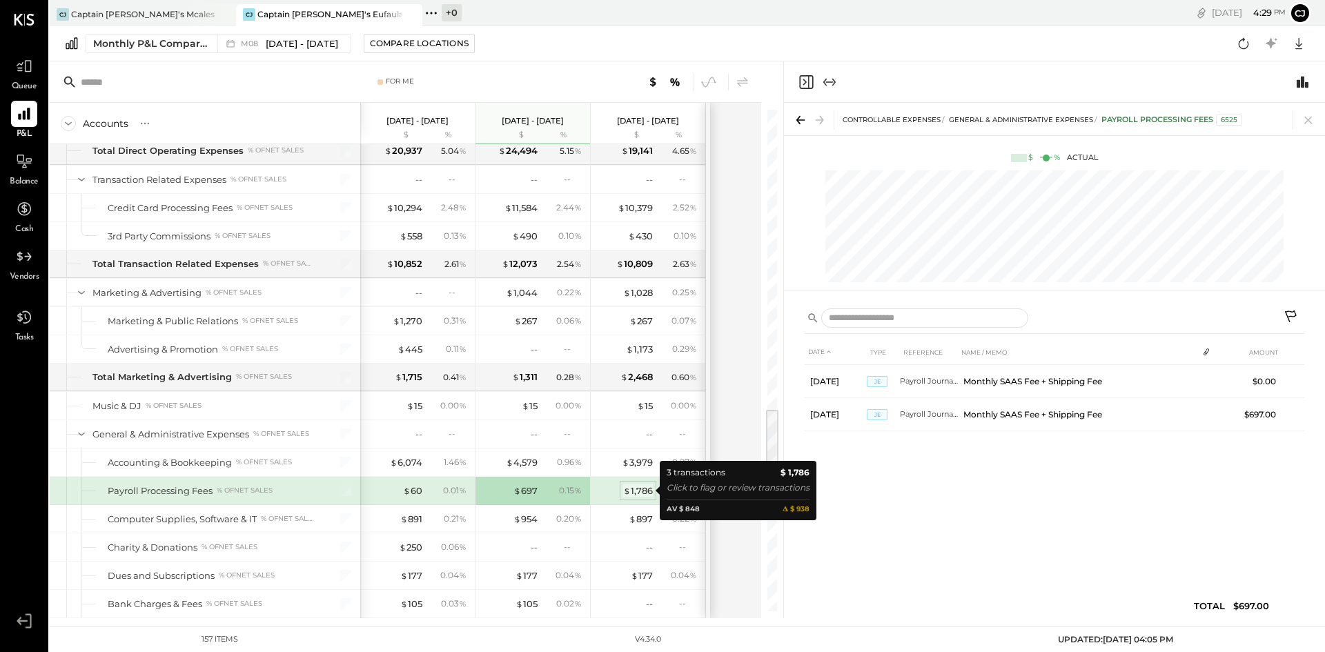
click at [639, 485] on div "$ 1,786" at bounding box center [638, 491] width 30 height 13
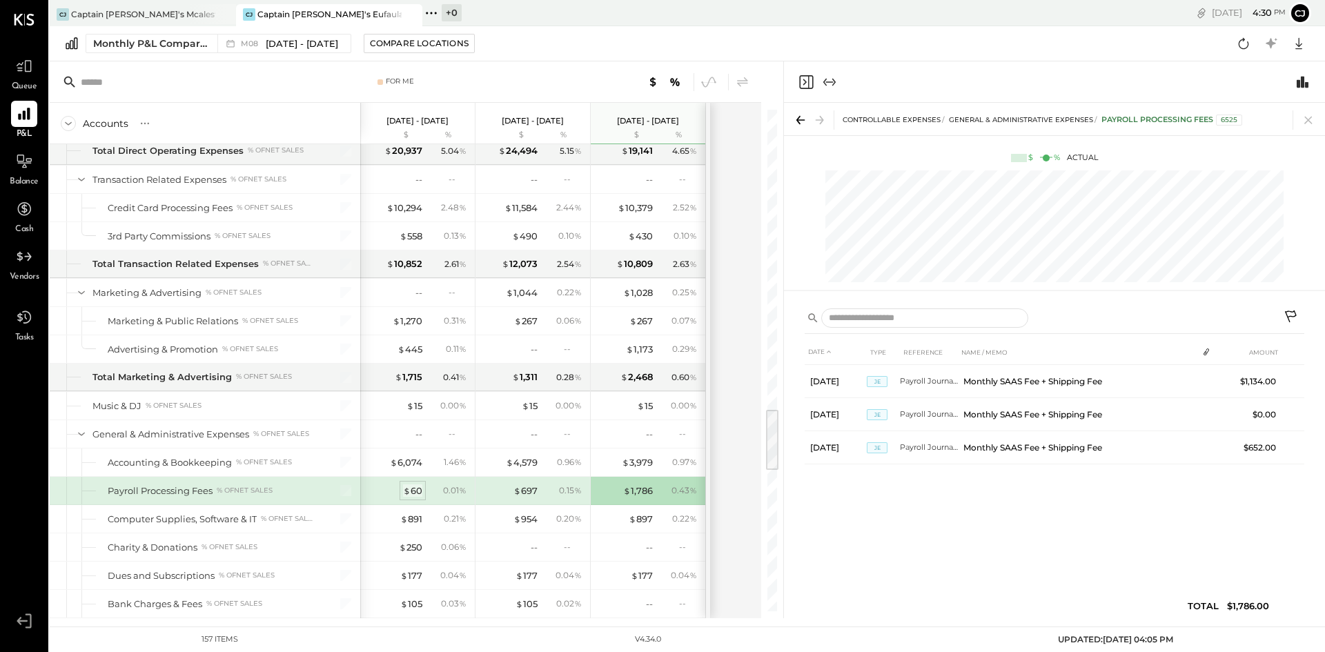
click at [422, 488] on div "$ 60" at bounding box center [412, 491] width 19 height 13
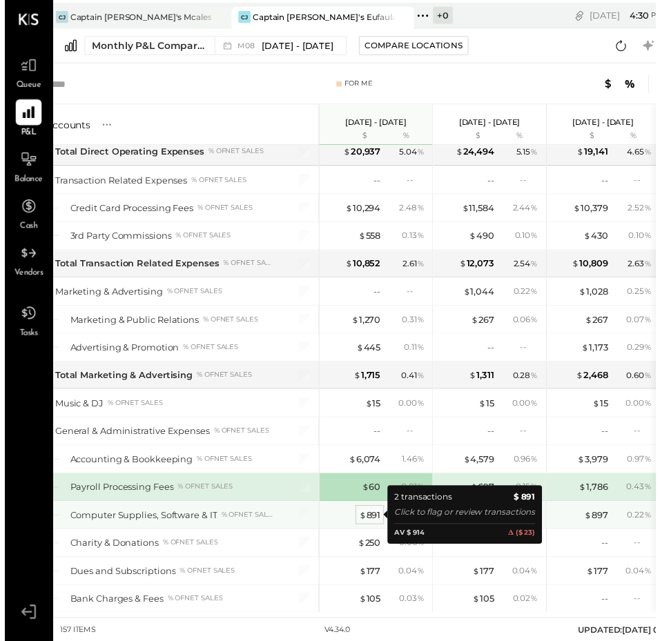
click at [368, 525] on div "$ 891" at bounding box center [370, 522] width 22 height 13
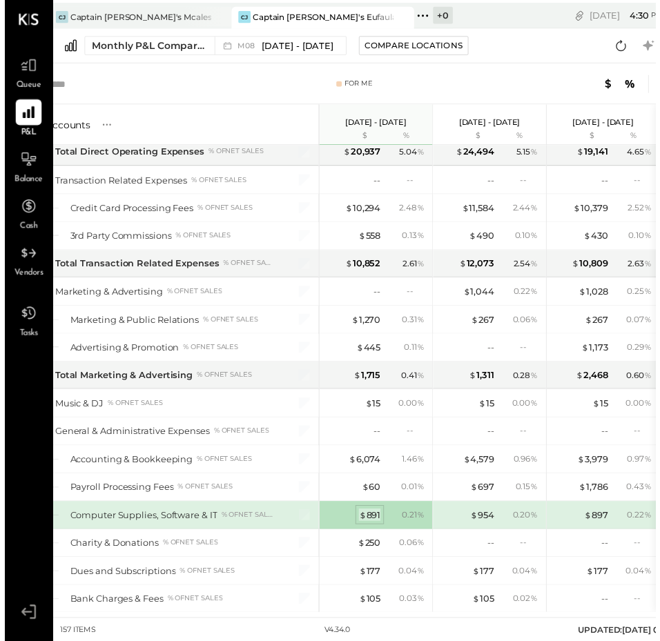
click at [378, 521] on div "$ 891" at bounding box center [370, 522] width 22 height 13
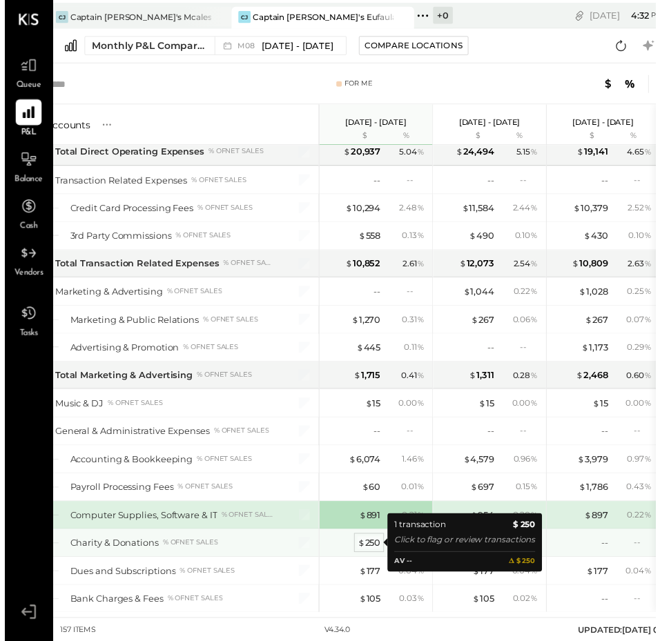
click at [376, 554] on div "$ 250" at bounding box center [369, 550] width 23 height 13
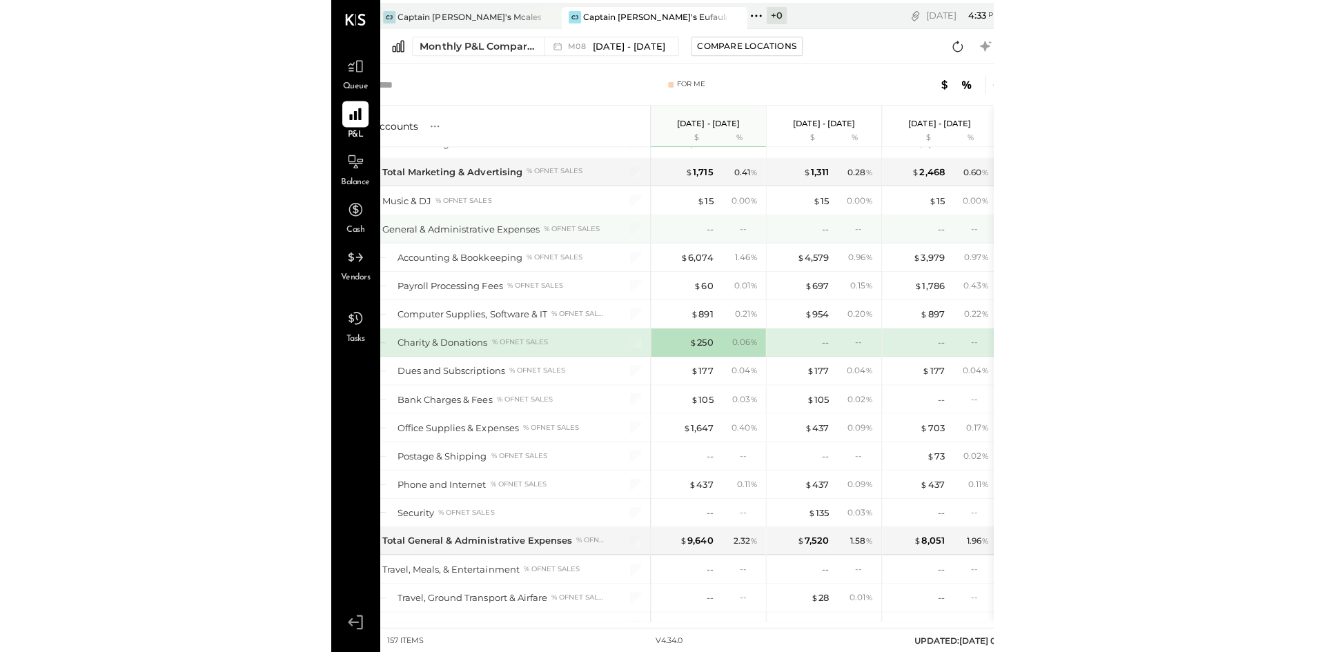
scroll to position [2561, 0]
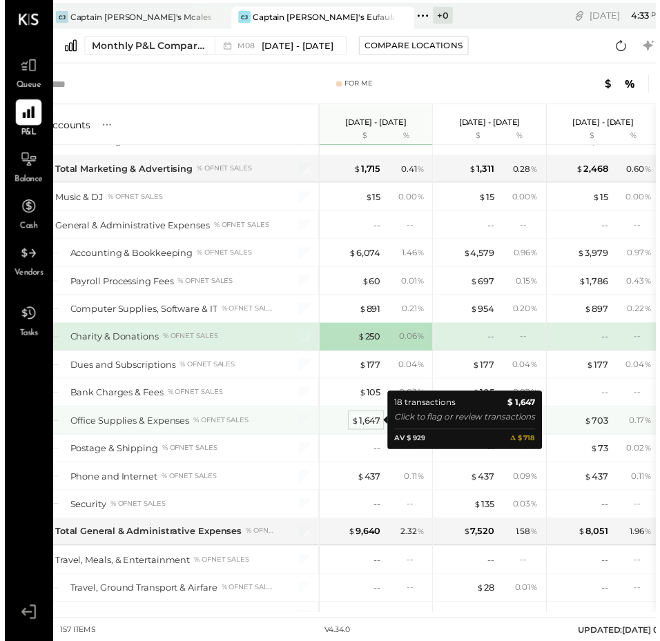
click at [371, 422] on div "$ 1,647" at bounding box center [366, 426] width 30 height 13
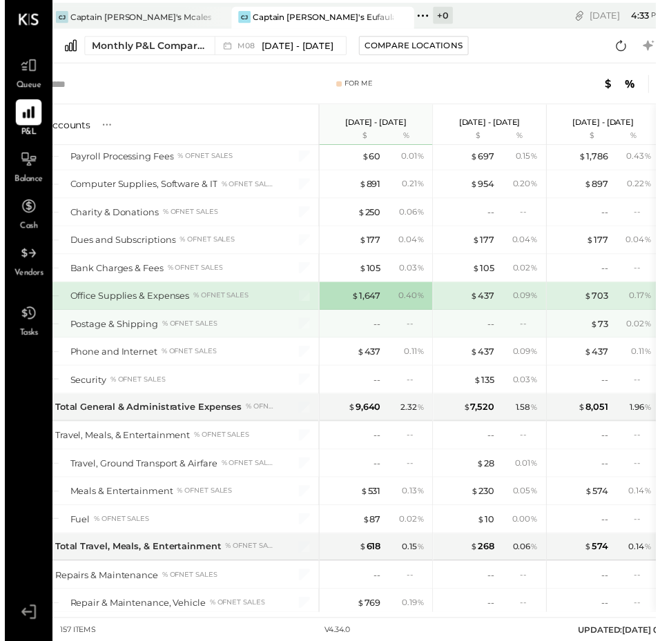
scroll to position [2697, 0]
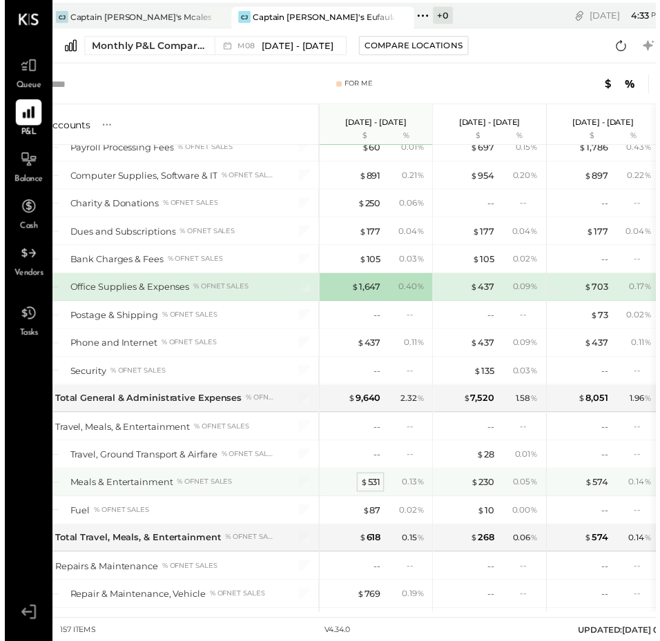
click at [373, 486] on div "$ 531" at bounding box center [370, 488] width 21 height 13
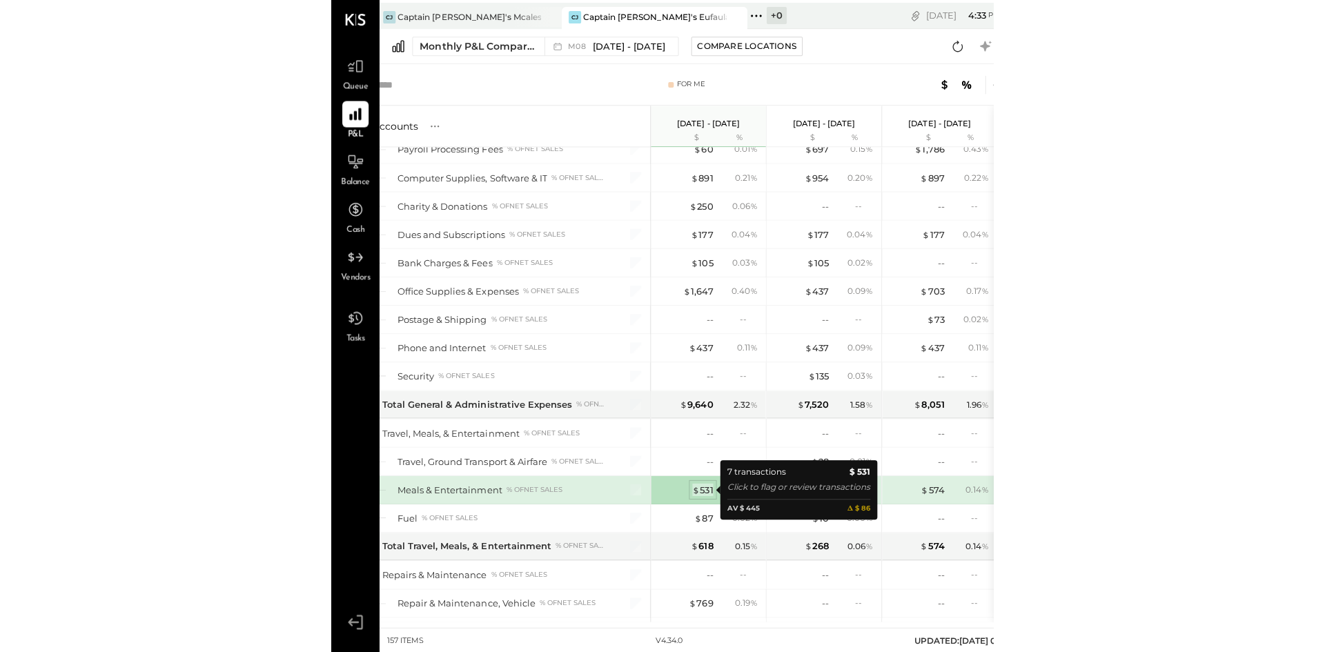
scroll to position [46, 0]
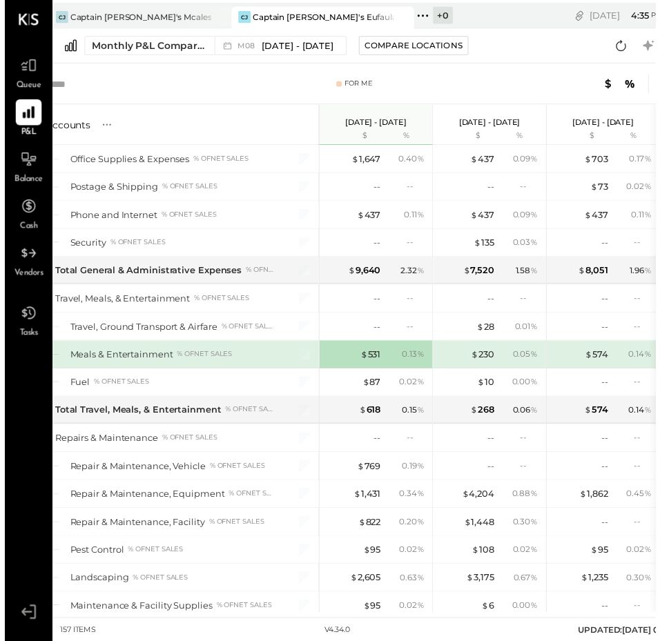
scroll to position [2828, 0]
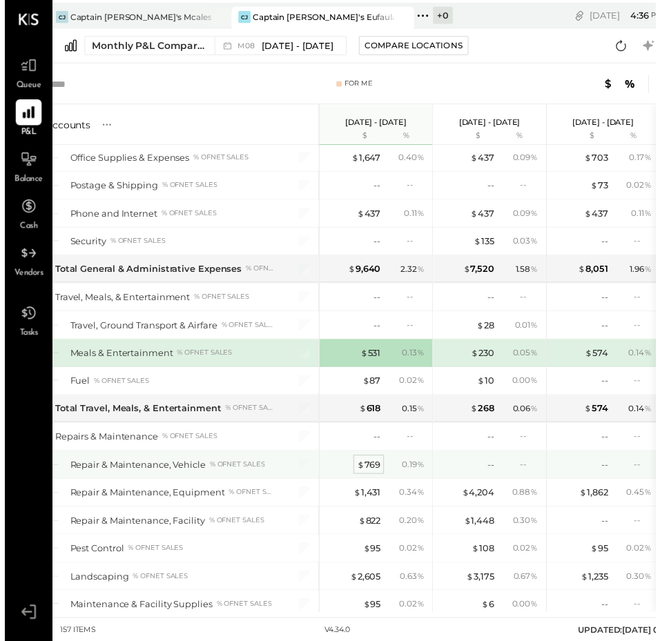
click at [375, 469] on div "$ 769" at bounding box center [369, 471] width 24 height 13
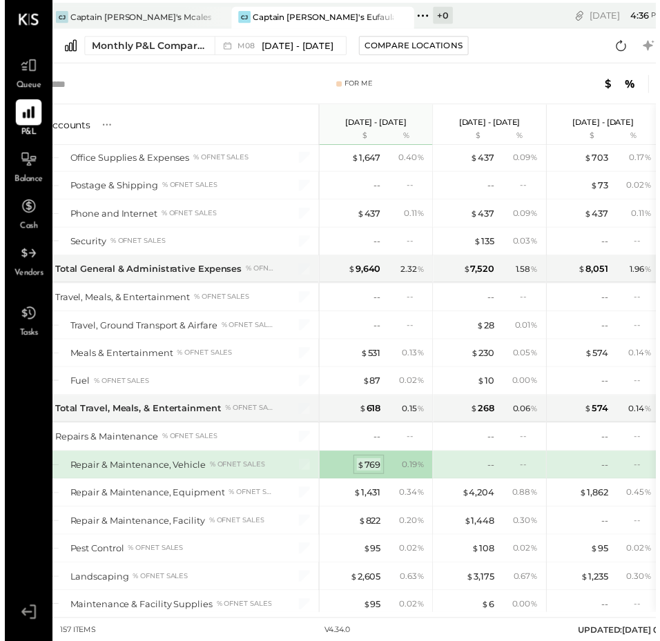
scroll to position [0, 0]
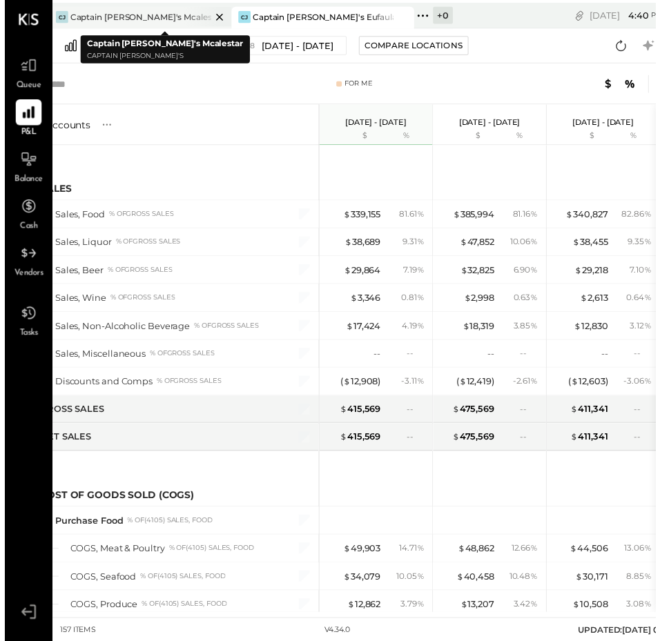
click at [170, 20] on div "Captain [PERSON_NAME]'s Mcalestar" at bounding box center [137, 17] width 143 height 12
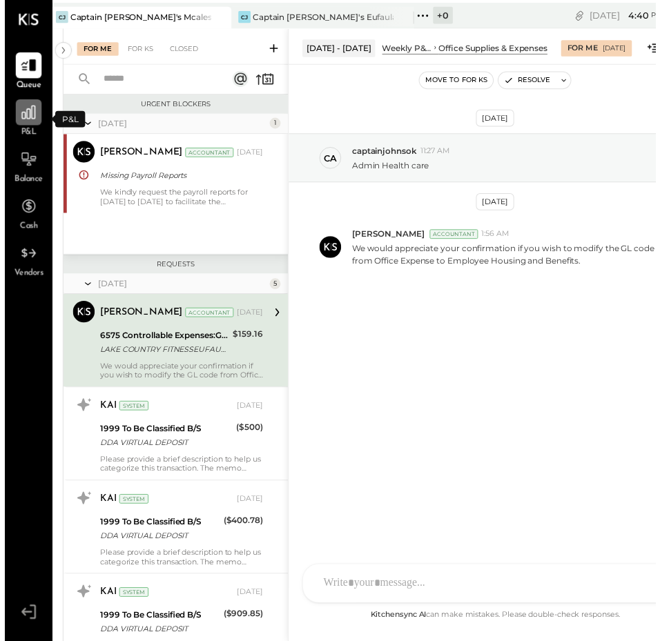
click at [30, 123] on icon at bounding box center [24, 114] width 18 height 18
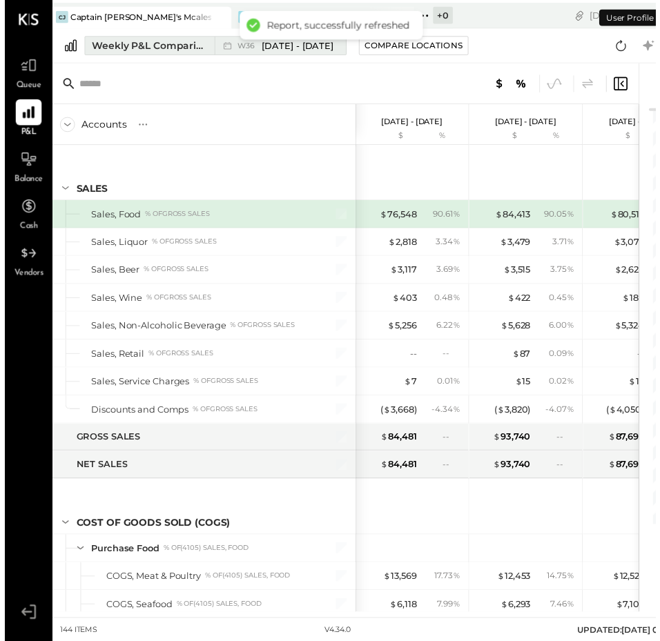
click at [157, 38] on button "Weekly P&L Comparison W36 [DATE] - [DATE]" at bounding box center [214, 46] width 266 height 19
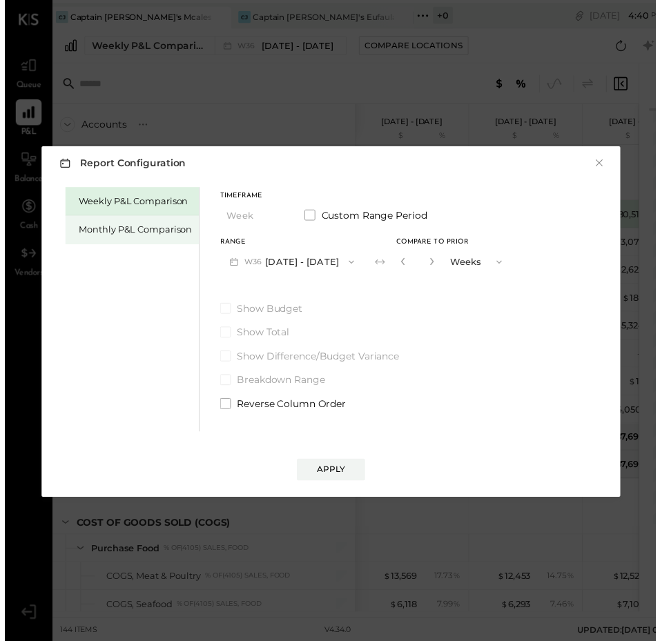
click at [139, 228] on div "Monthly P&L Comparison" at bounding box center [132, 232] width 115 height 13
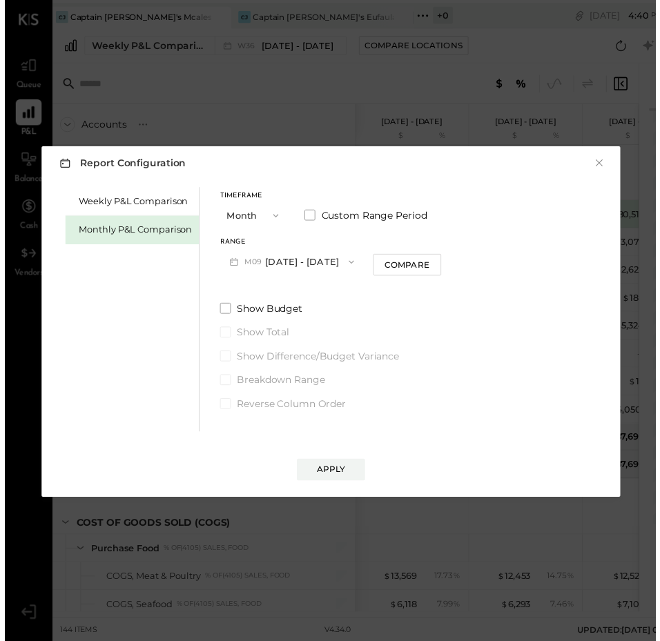
click at [347, 260] on icon "button" at bounding box center [351, 265] width 11 height 11
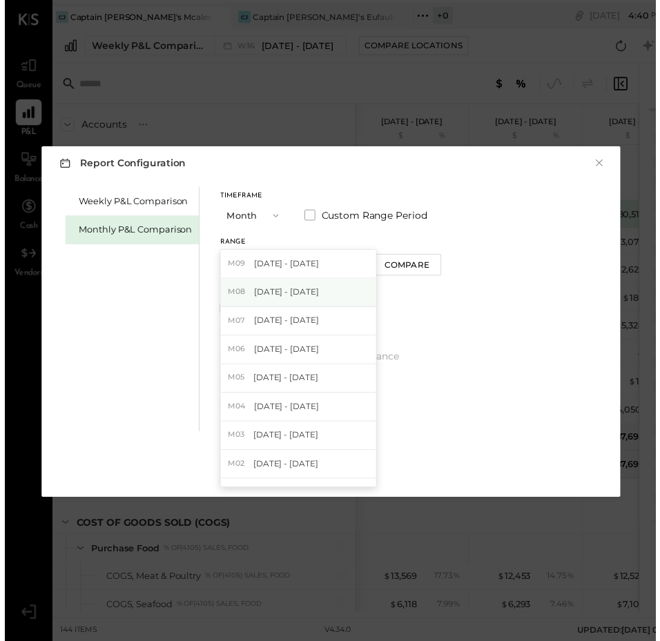
click at [305, 290] on span "[DATE] - [DATE]" at bounding box center [286, 296] width 66 height 12
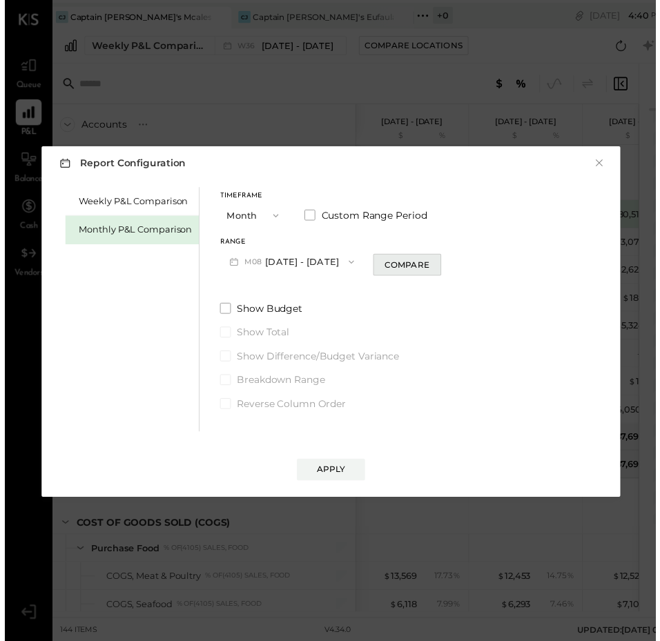
click at [393, 257] on button "Compare" at bounding box center [407, 268] width 69 height 22
click at [427, 264] on button "button" at bounding box center [432, 264] width 11 height 15
type input "*"
click at [332, 465] on button "Apply" at bounding box center [330, 476] width 69 height 22
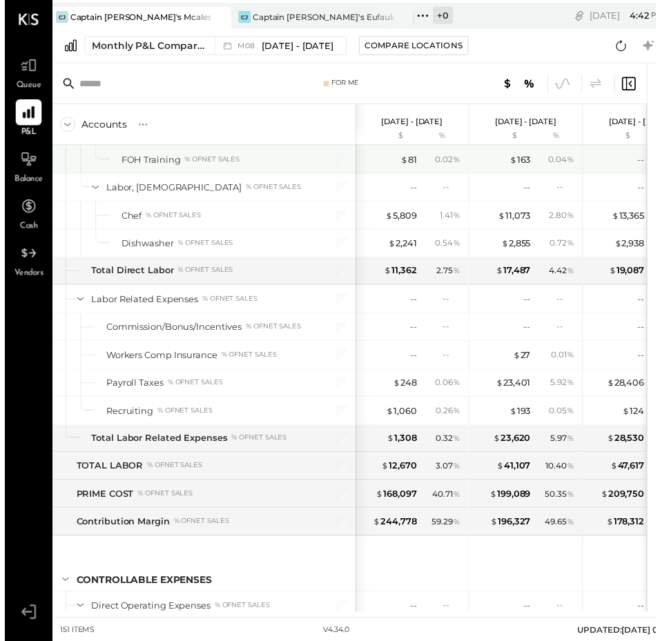
scroll to position [1497, 0]
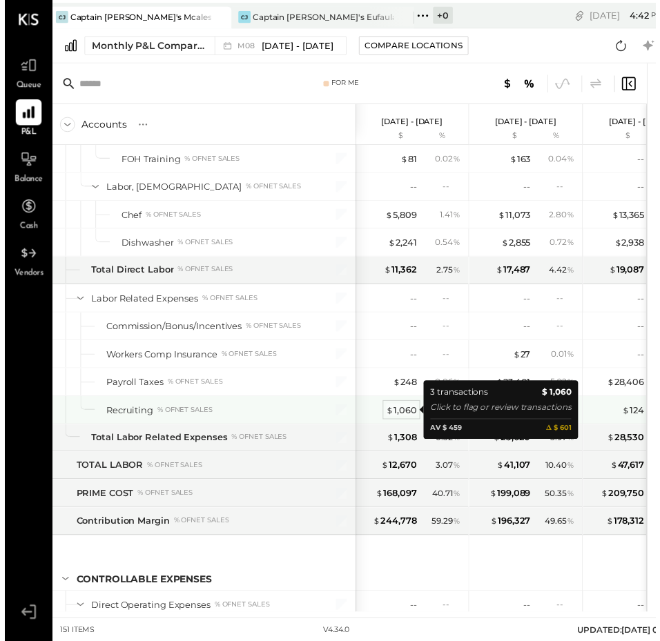
click at [398, 418] on div "$ 1,060" at bounding box center [402, 415] width 31 height 13
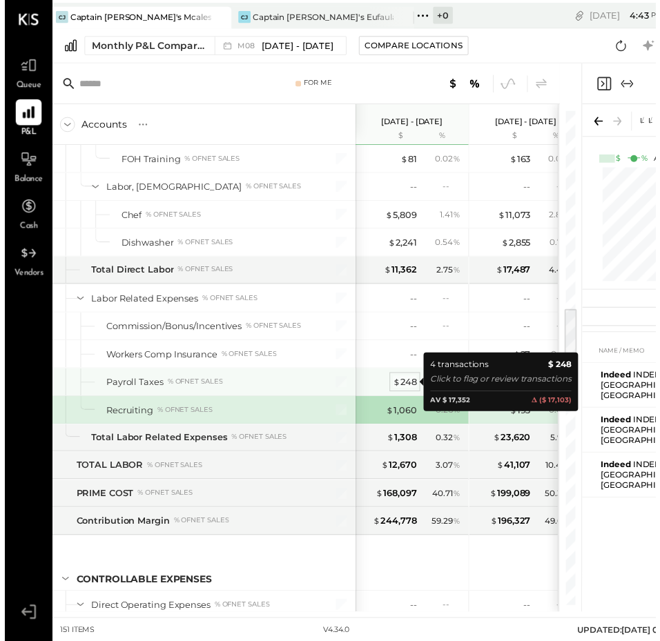
click at [404, 384] on div "$ 248" at bounding box center [405, 387] width 24 height 13
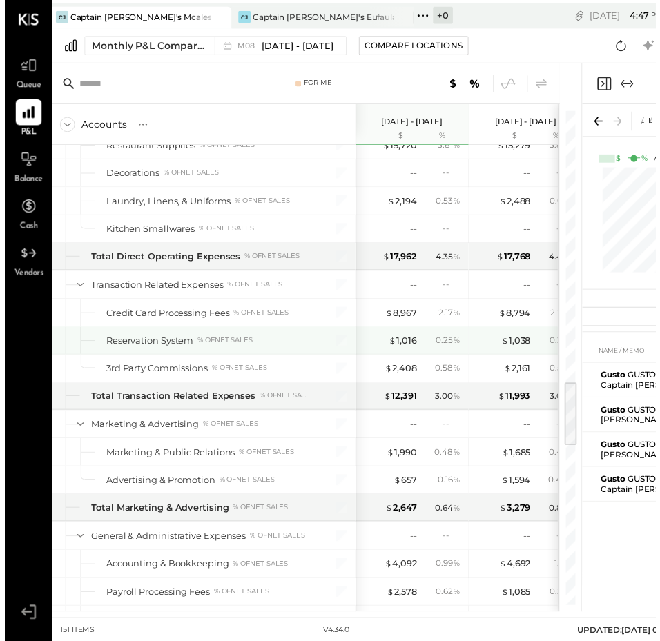
scroll to position [2053, 0]
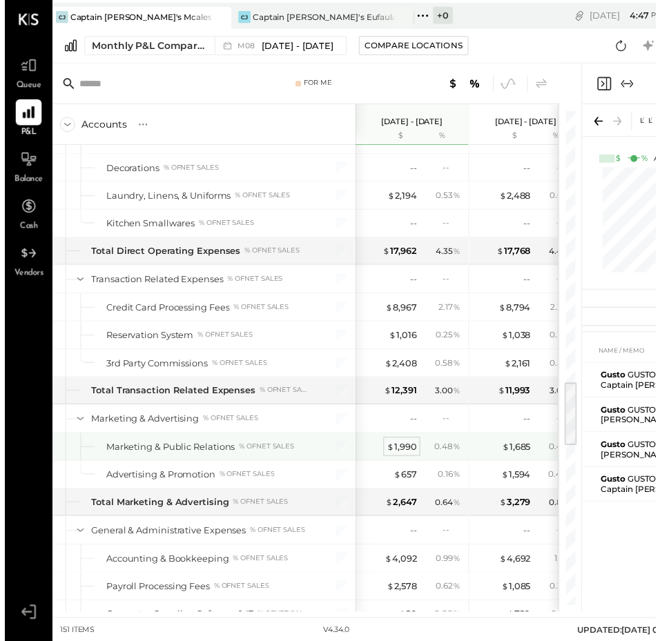
click at [416, 448] on div "$ 1,990" at bounding box center [402, 453] width 30 height 13
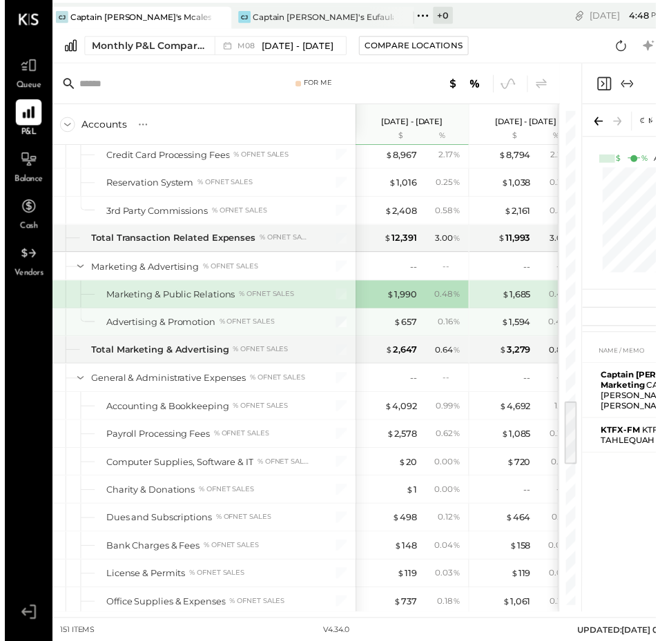
scroll to position [2212, 0]
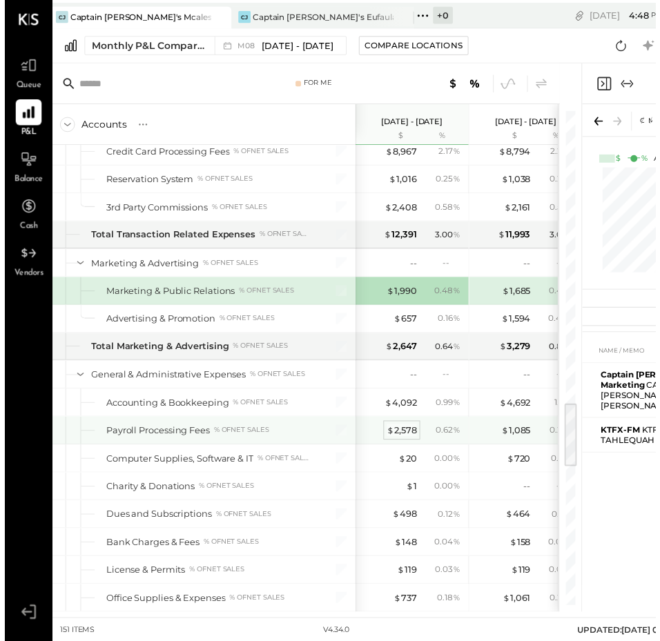
click at [394, 439] on div "$ 2,578" at bounding box center [402, 436] width 30 height 13
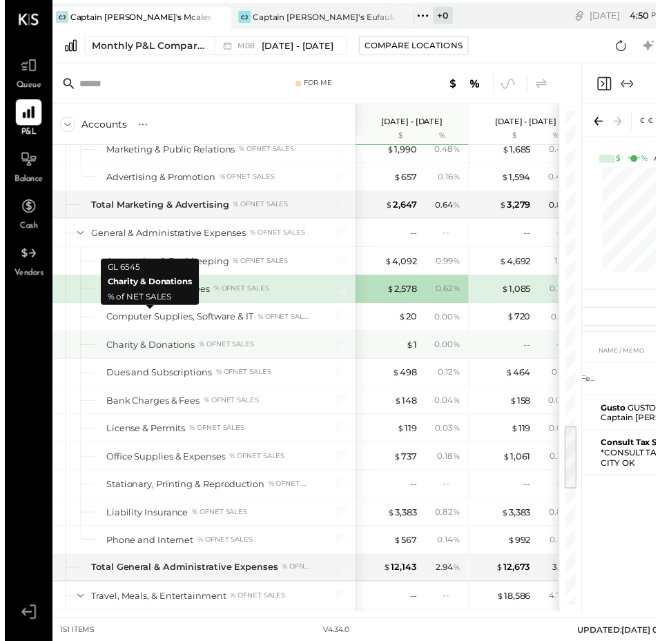
scroll to position [2385, 0]
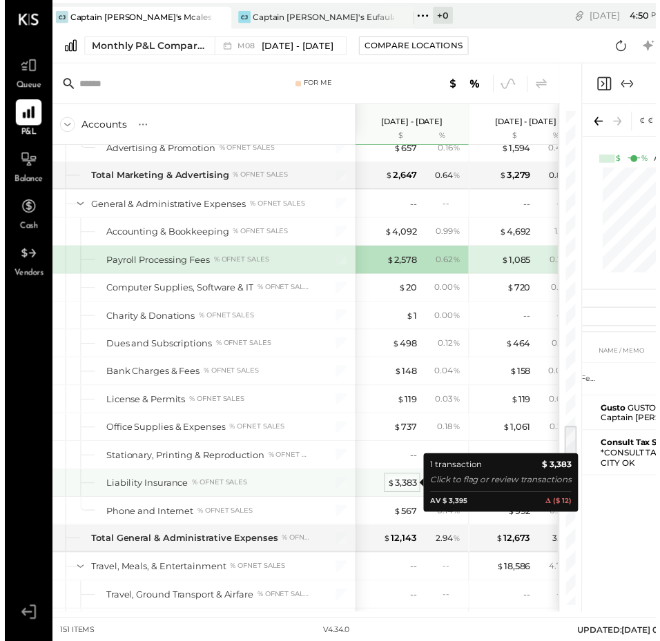
click at [400, 489] on div "$ 3,383" at bounding box center [403, 489] width 30 height 13
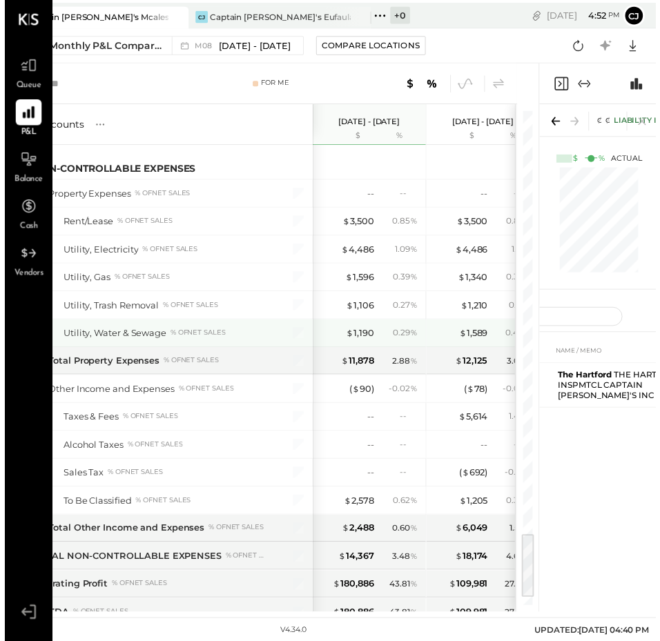
scroll to position [3203, 0]
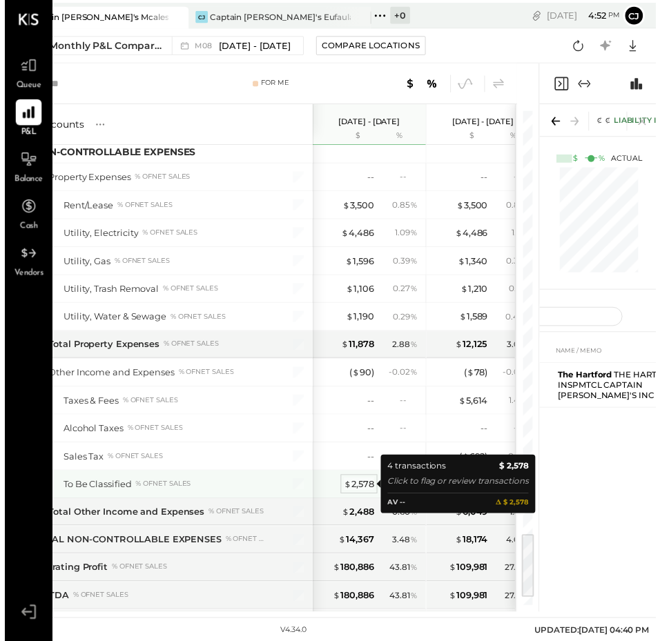
click at [362, 485] on div "$ 2,578" at bounding box center [359, 491] width 30 height 13
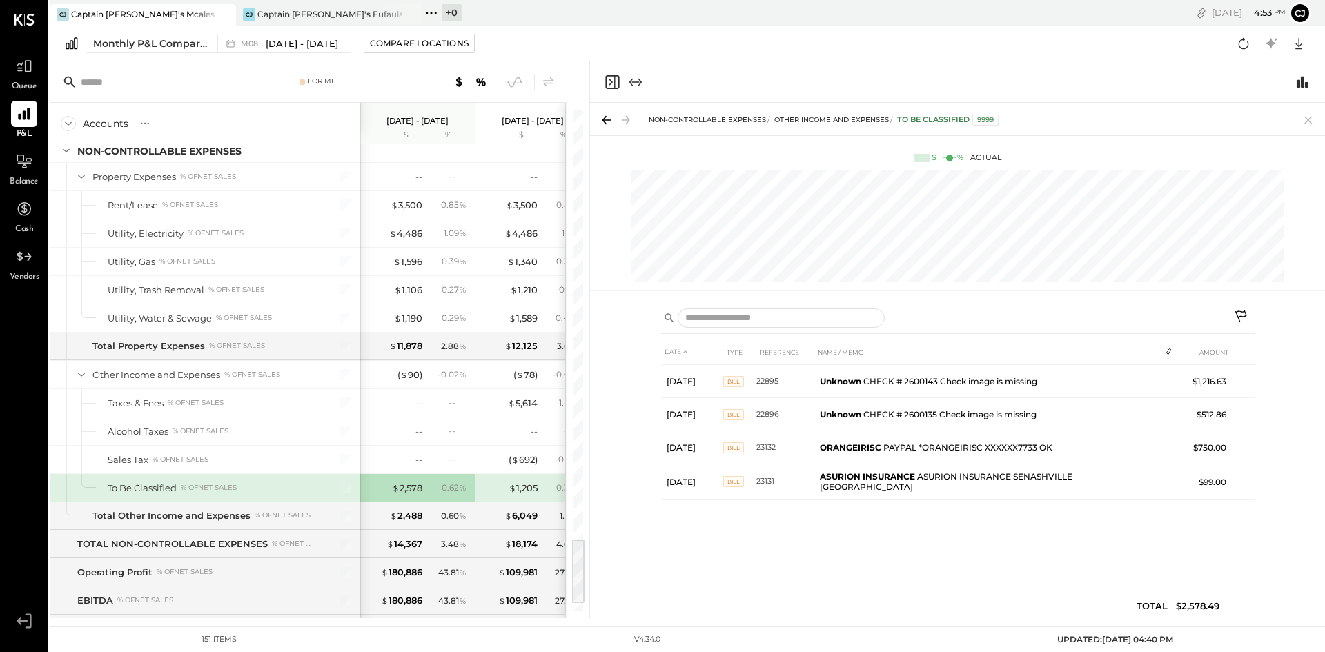
drag, startPoint x: 1003, startPoint y: 301, endPoint x: 841, endPoint y: 559, distance: 304.9
click at [661, 559] on div "DATE TYPE REFERENCE NAME / MEMO AMOUNT [DATE] BILL 22895 Unknown CHECK # 260014…" at bounding box center [958, 483] width 594 height 286
drag, startPoint x: 841, startPoint y: 559, endPoint x: 694, endPoint y: 536, distance: 148.2
click at [661, 536] on div "DATE TYPE REFERENCE NAME / MEMO AMOUNT [DATE] BILL 22895 Unknown CHECK # 260014…" at bounding box center [958, 483] width 594 height 286
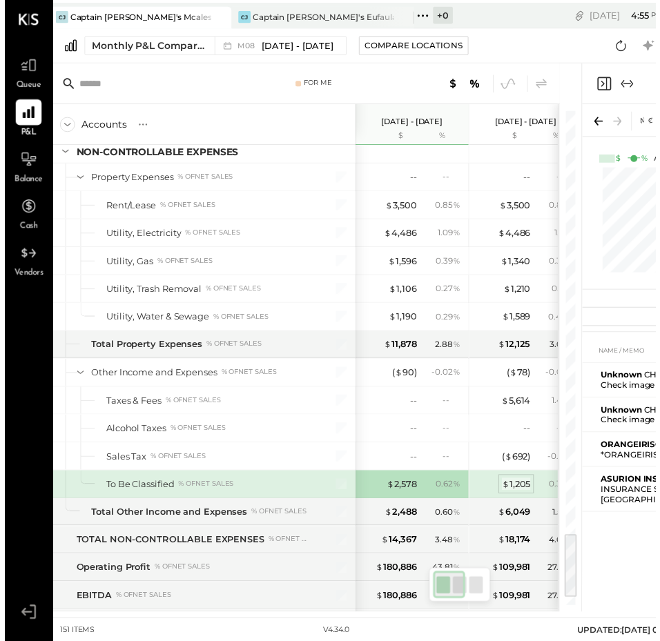
click at [521, 485] on div "$ 1,205" at bounding box center [518, 491] width 29 height 13
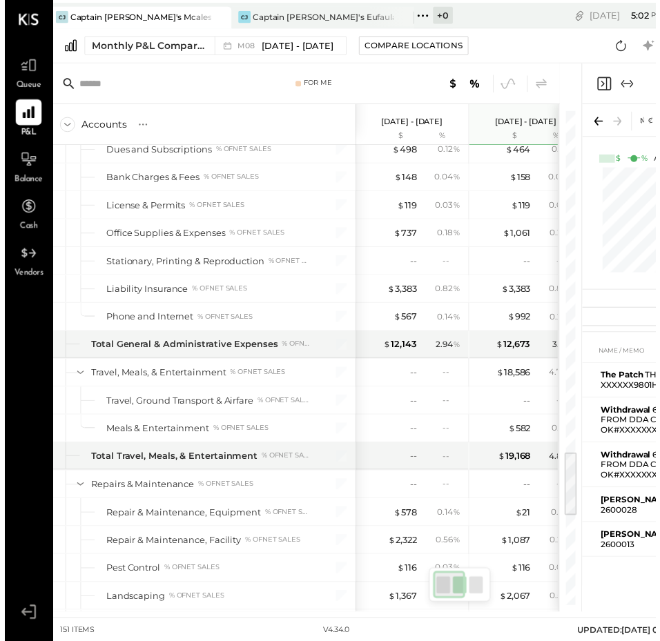
scroll to position [2779, 0]
